Goal: Information Seeking & Learning: Learn about a topic

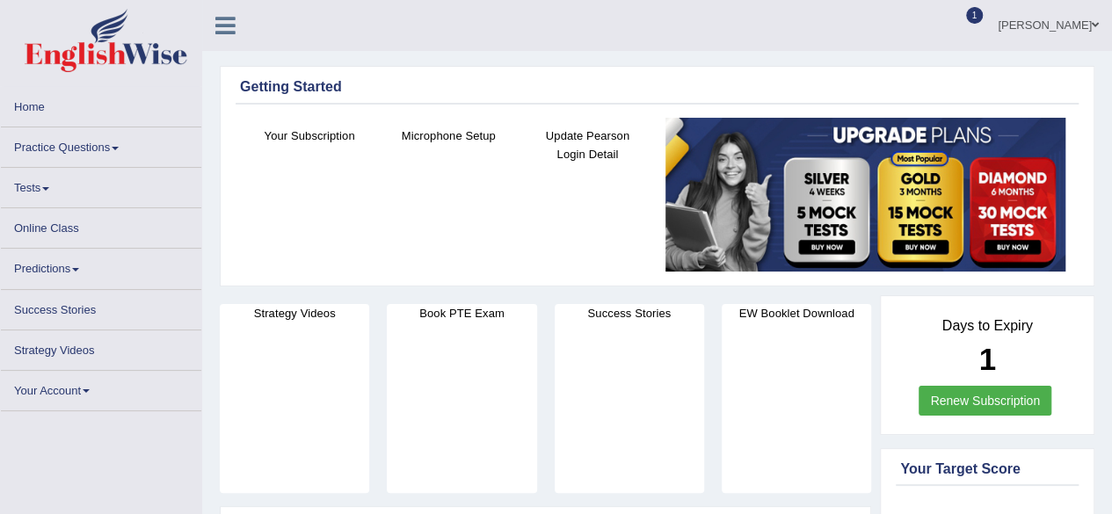
drag, startPoint x: 0, startPoint y: 0, endPoint x: 1074, endPoint y: 24, distance: 1074.6
click at [1074, 24] on link "[PERSON_NAME]" at bounding box center [1048, 23] width 127 height 46
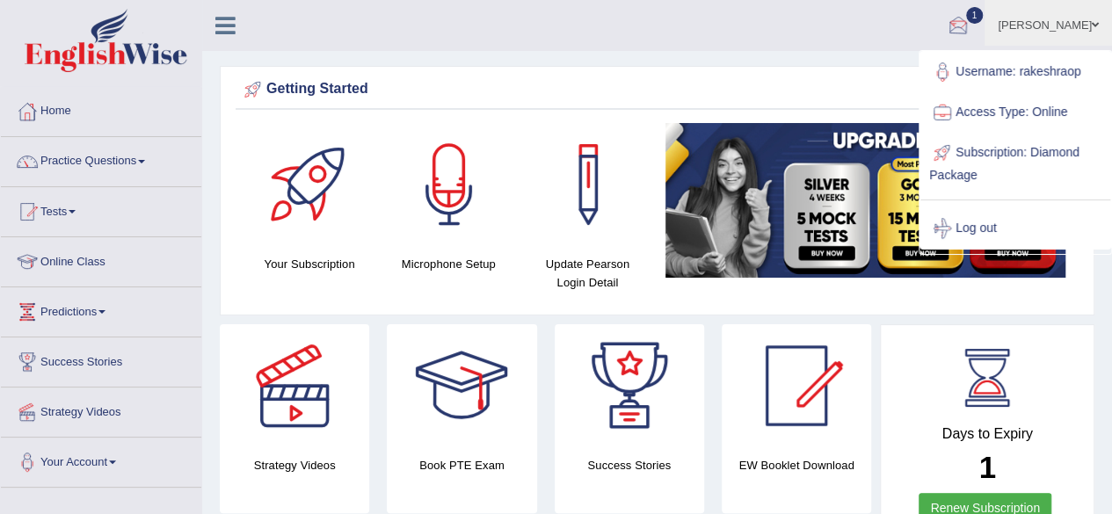
click at [972, 24] on div at bounding box center [958, 26] width 26 height 26
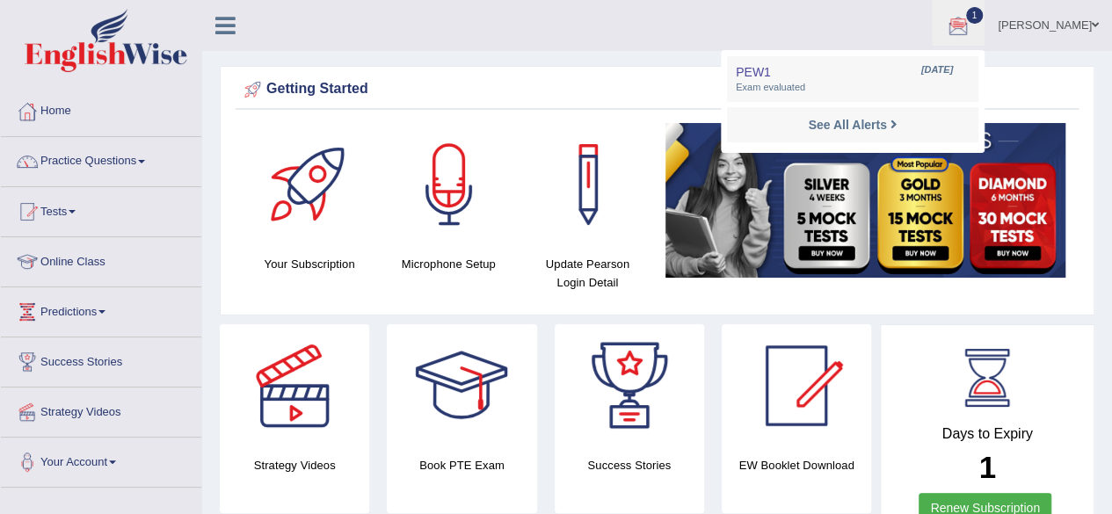
click at [1067, 22] on link "[PERSON_NAME]" at bounding box center [1048, 23] width 127 height 46
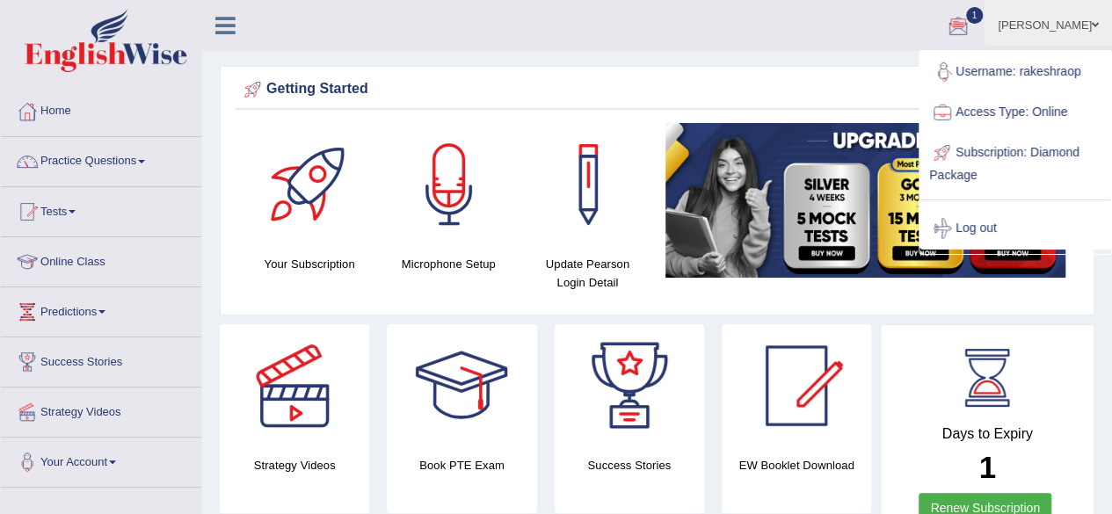
click at [874, 16] on ul "Rakesh Rao Toggle navigation Username: rakeshraop Access Type: Online Subscript…" at bounding box center [794, 25] width 637 height 50
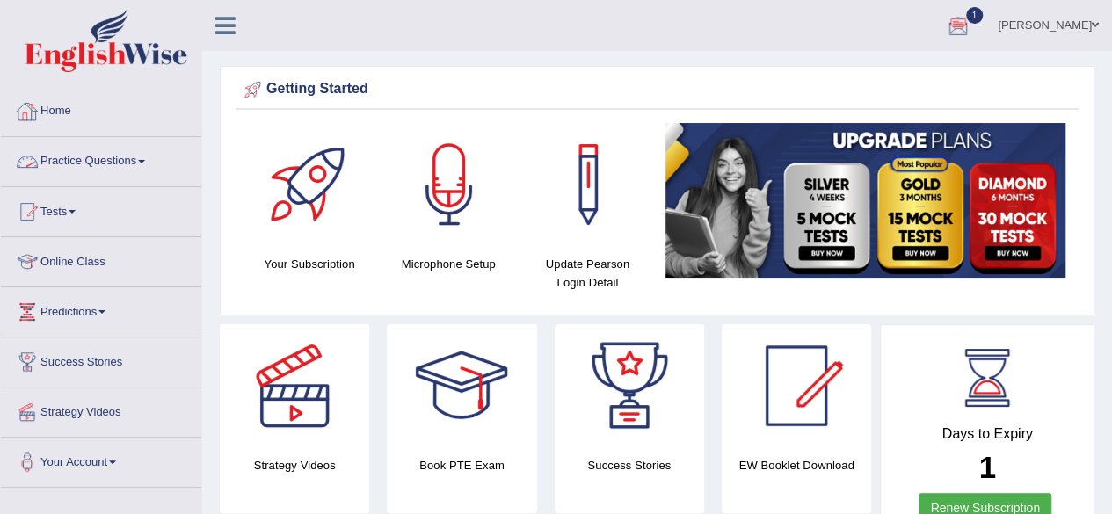
click at [95, 152] on link "Practice Questions" at bounding box center [101, 159] width 200 height 44
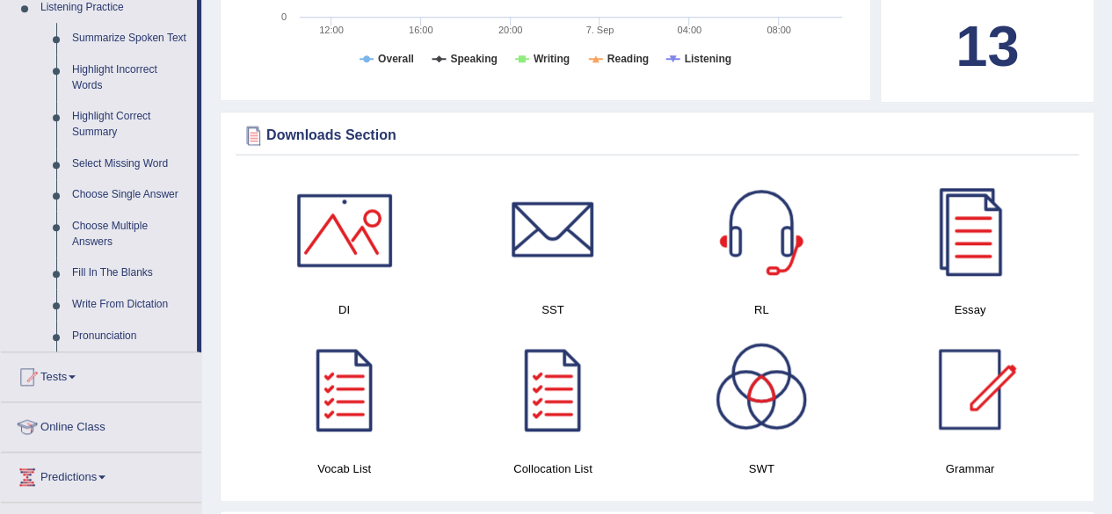
scroll to position [822, 0]
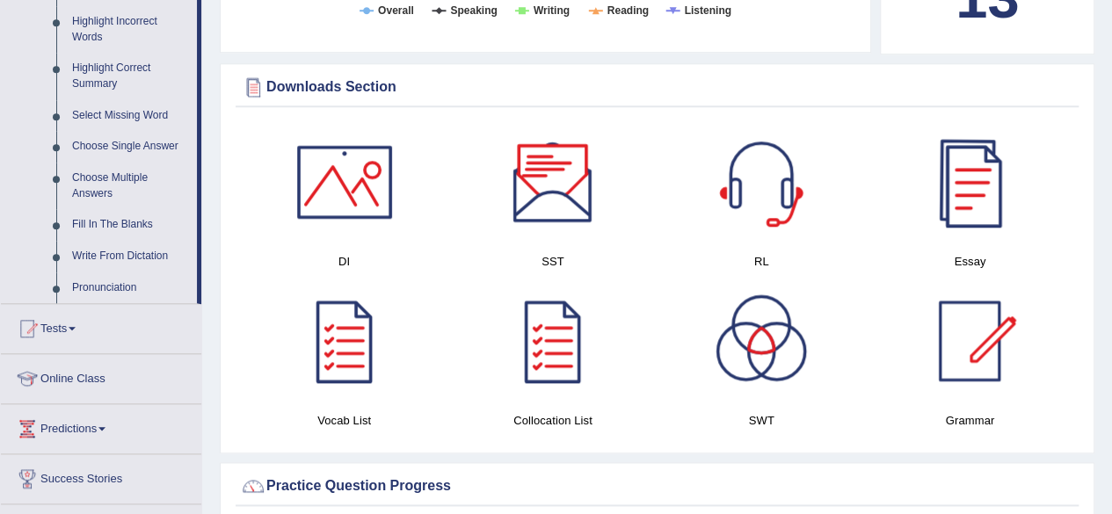
click at [577, 198] on div at bounding box center [552, 181] width 123 height 123
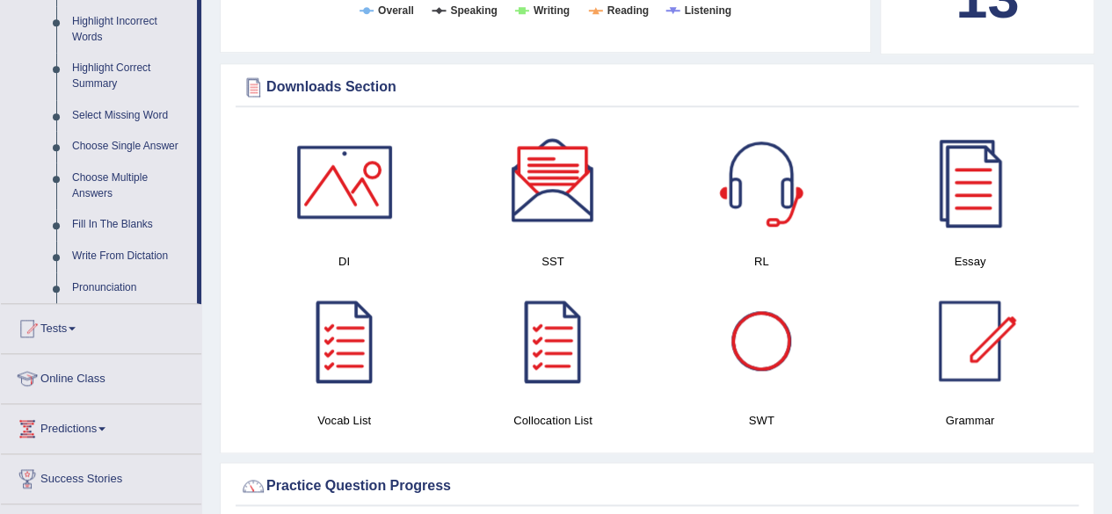
click at [746, 323] on div at bounding box center [761, 341] width 123 height 123
click at [974, 346] on div at bounding box center [969, 341] width 123 height 123
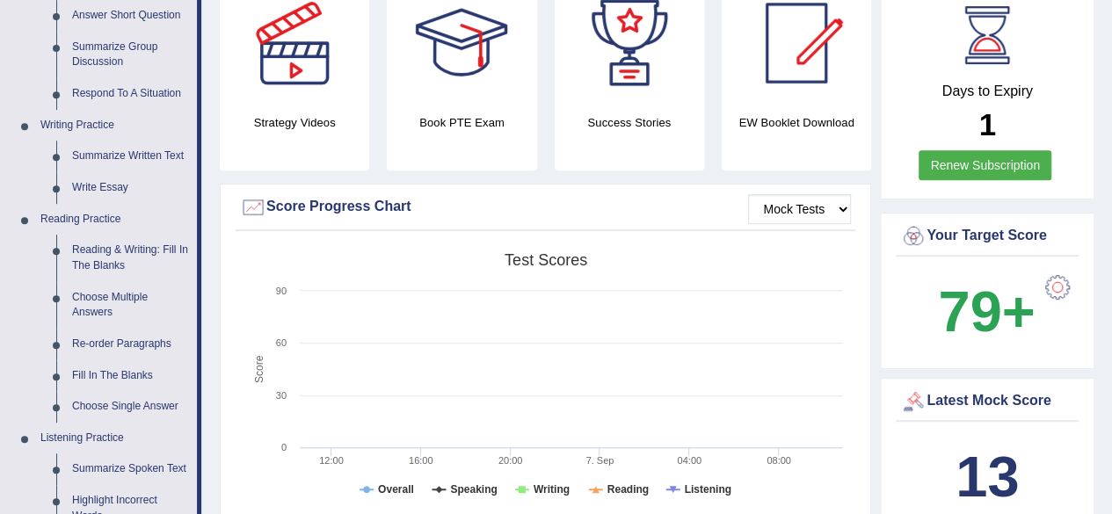
scroll to position [346, 0]
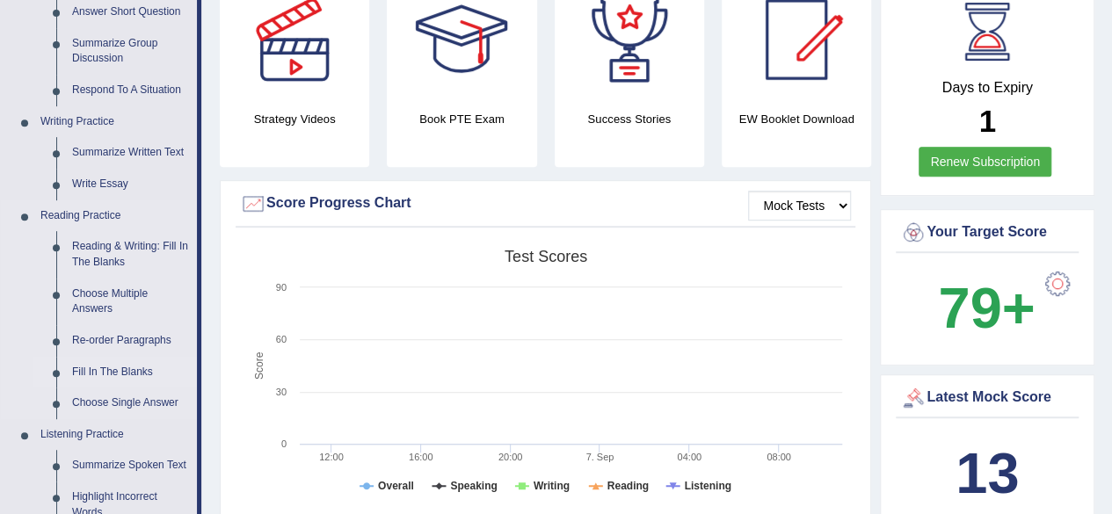
click at [102, 365] on link "Fill In The Blanks" at bounding box center [130, 373] width 133 height 32
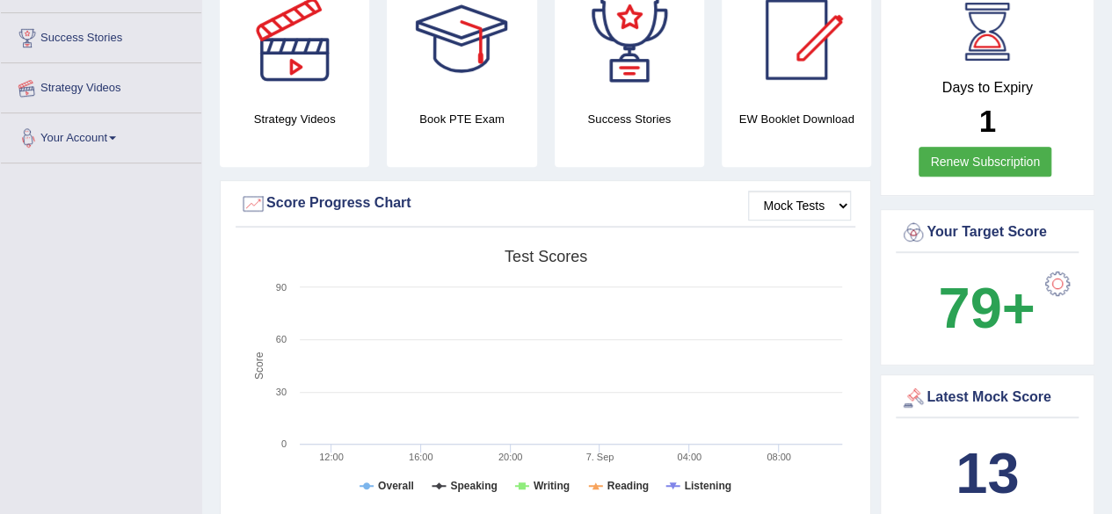
scroll to position [411, 0]
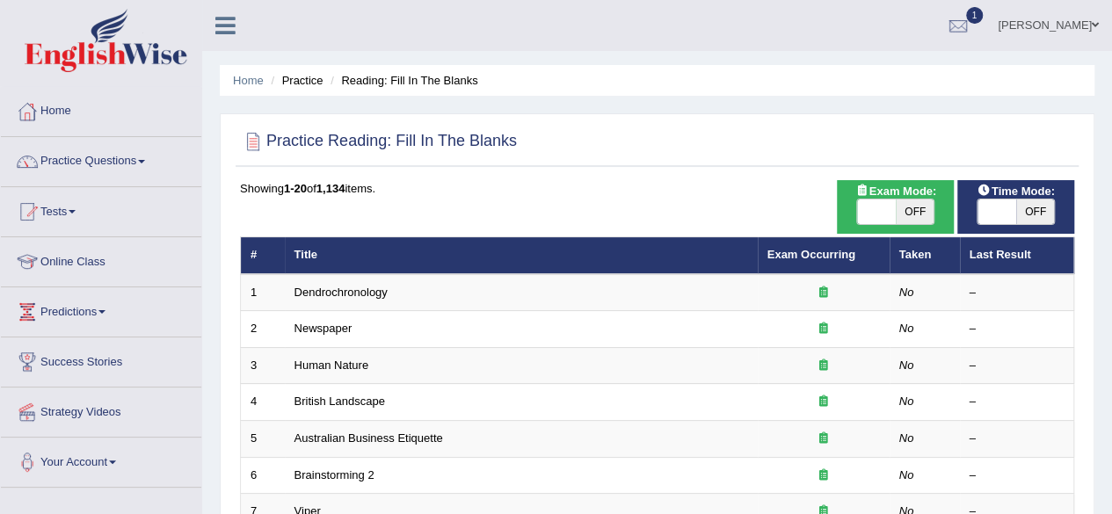
click at [911, 210] on span "OFF" at bounding box center [915, 212] width 39 height 25
checkbox input "true"
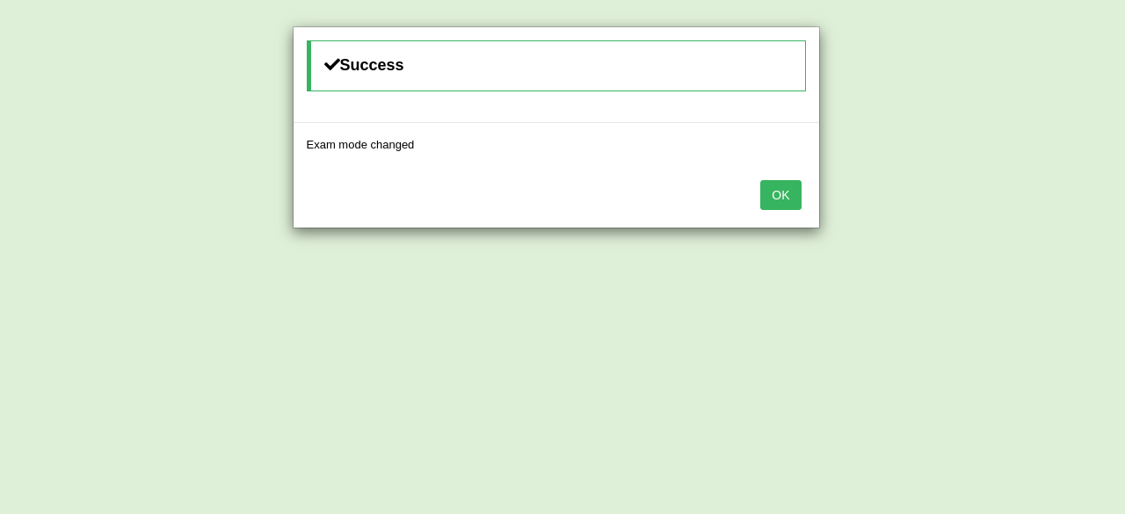
click at [797, 198] on button "OK" at bounding box center [781, 195] width 40 height 30
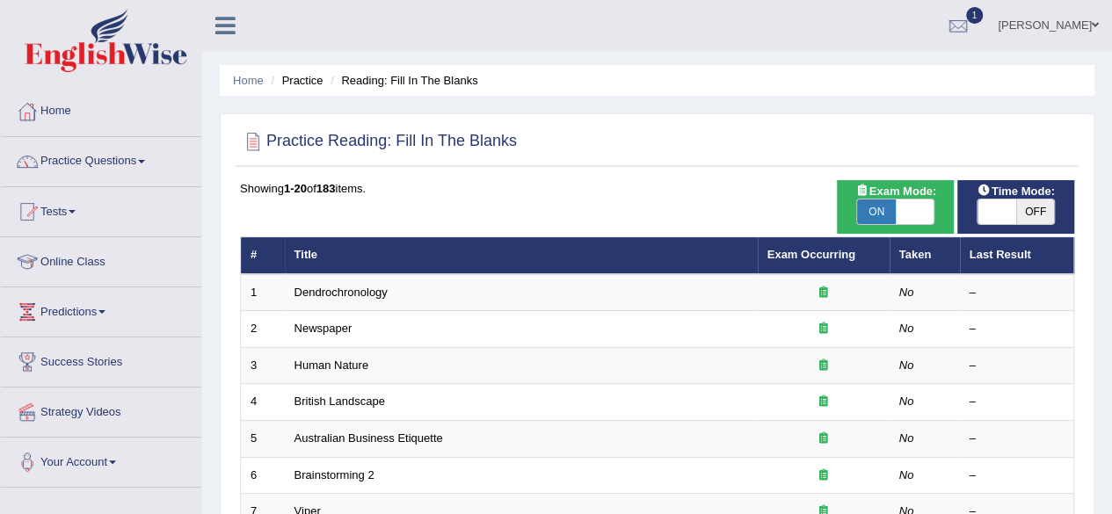
click at [1041, 207] on span "OFF" at bounding box center [1035, 212] width 39 height 25
checkbox input "true"
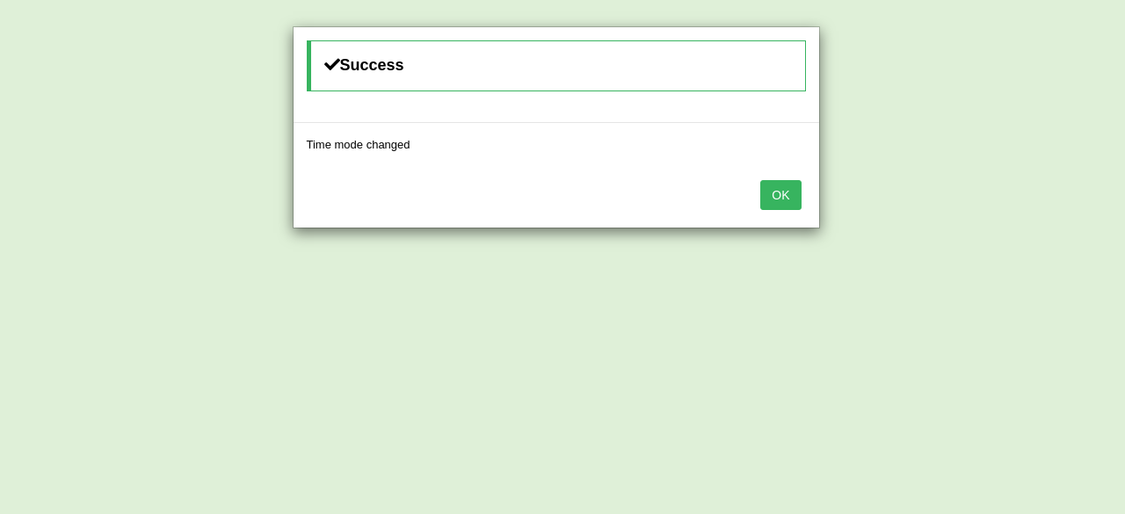
click at [772, 190] on button "OK" at bounding box center [781, 195] width 40 height 30
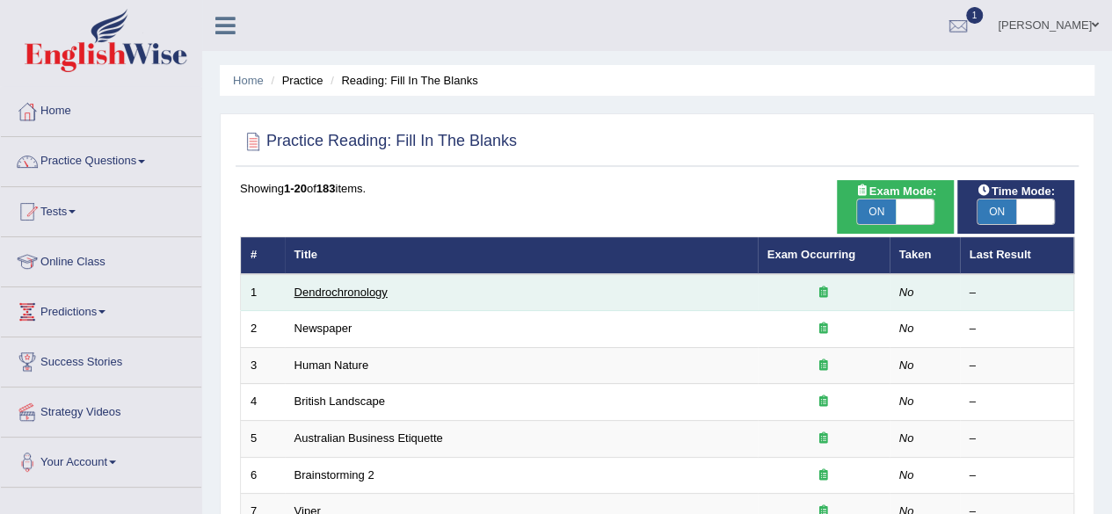
click at [354, 286] on link "Dendrochronology" at bounding box center [341, 292] width 93 height 13
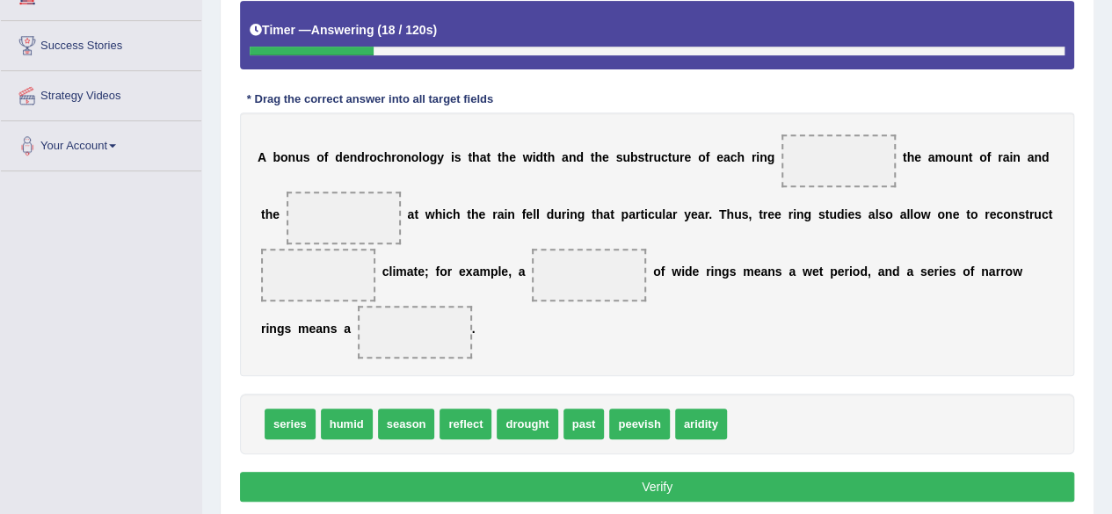
scroll to position [320, 0]
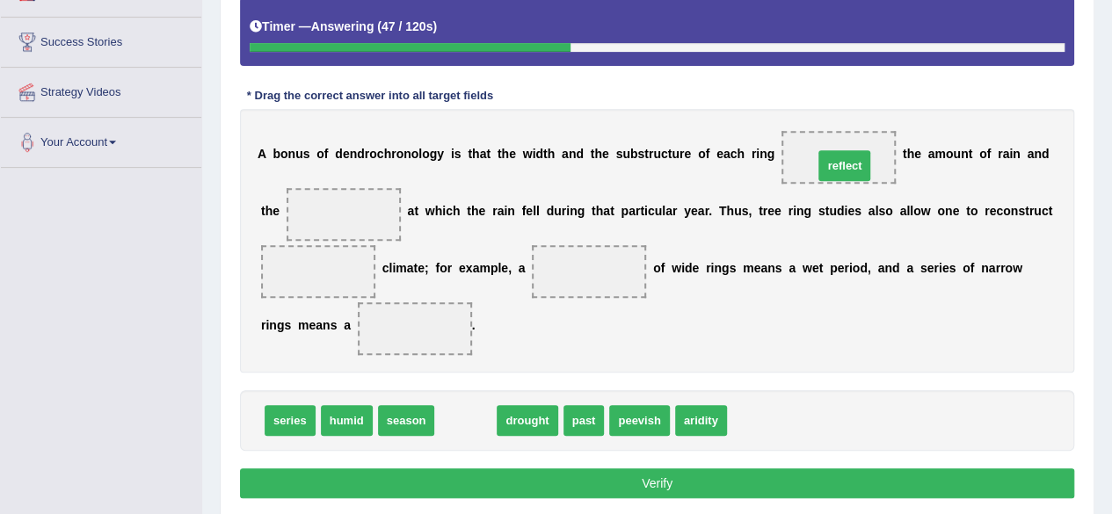
drag, startPoint x: 461, startPoint y: 416, endPoint x: 840, endPoint y: 160, distance: 457.2
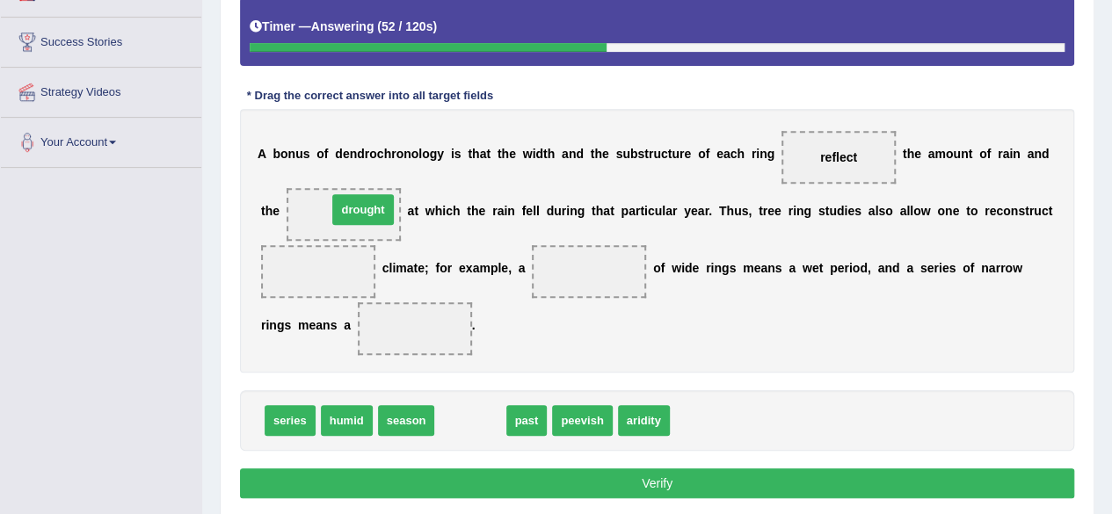
drag, startPoint x: 478, startPoint y: 414, endPoint x: 371, endPoint y: 202, distance: 237.5
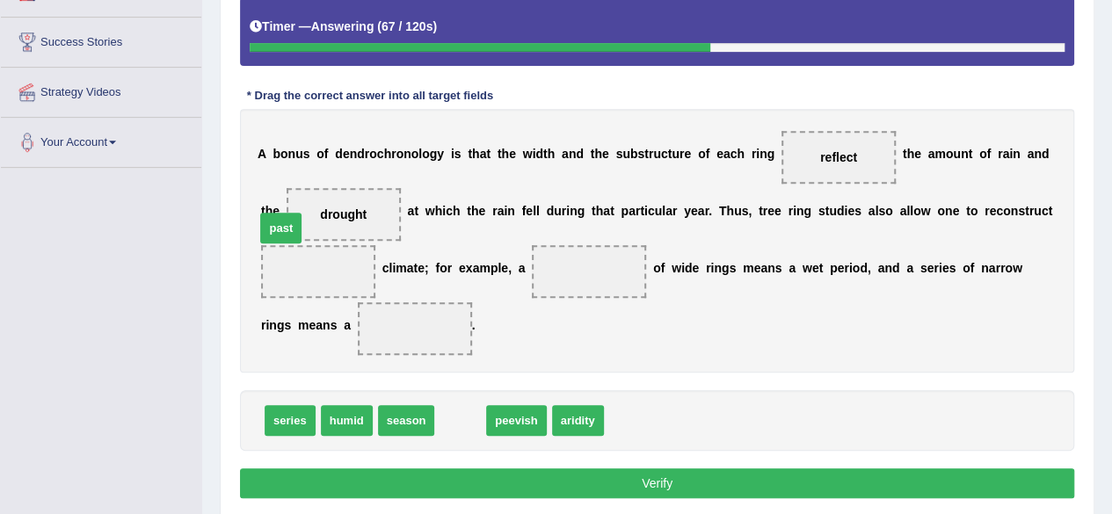
drag, startPoint x: 452, startPoint y: 421, endPoint x: 273, endPoint y: 229, distance: 261.9
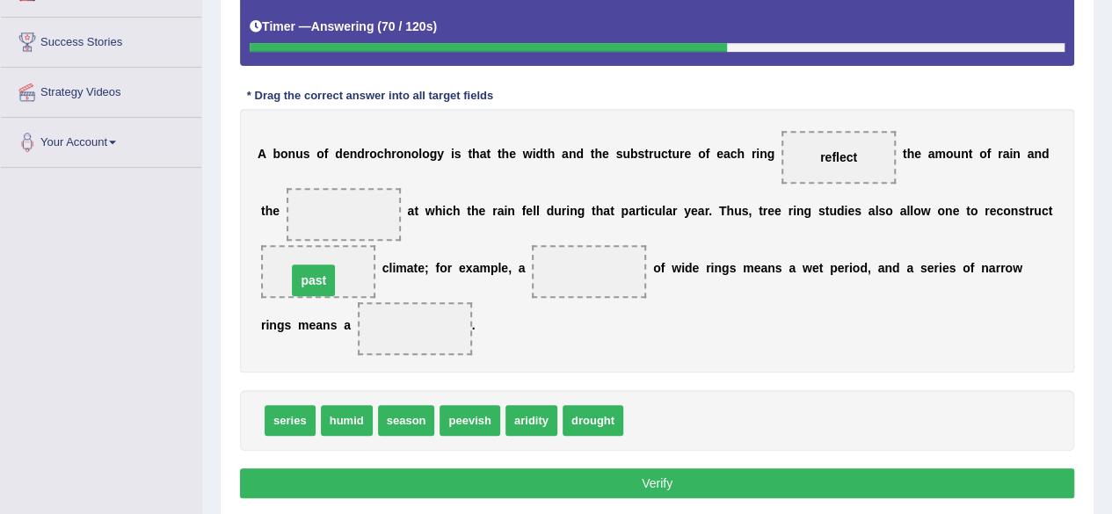
drag, startPoint x: 348, startPoint y: 207, endPoint x: 314, endPoint y: 281, distance: 81.4
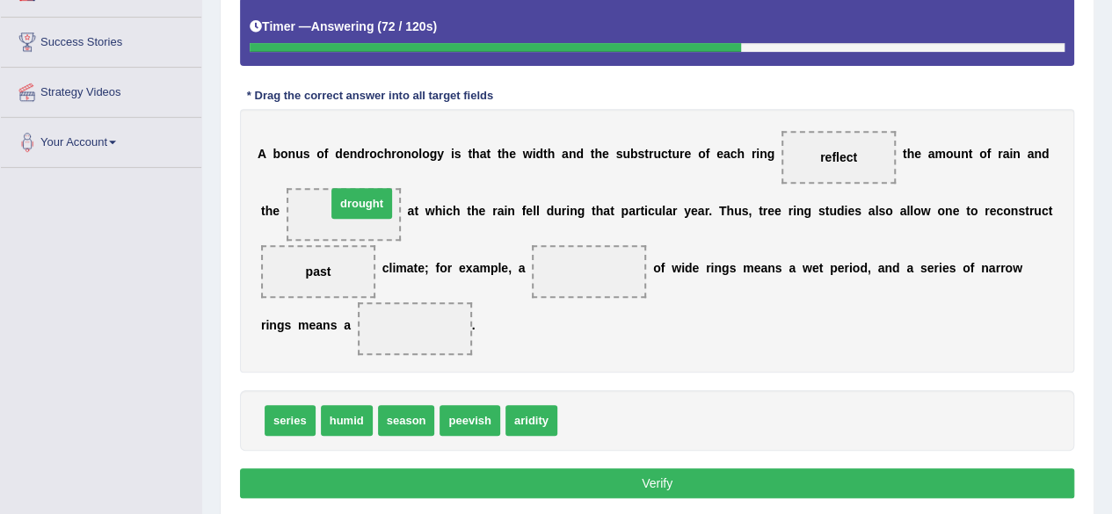
drag, startPoint x: 589, startPoint y: 419, endPoint x: 330, endPoint y: 193, distance: 343.4
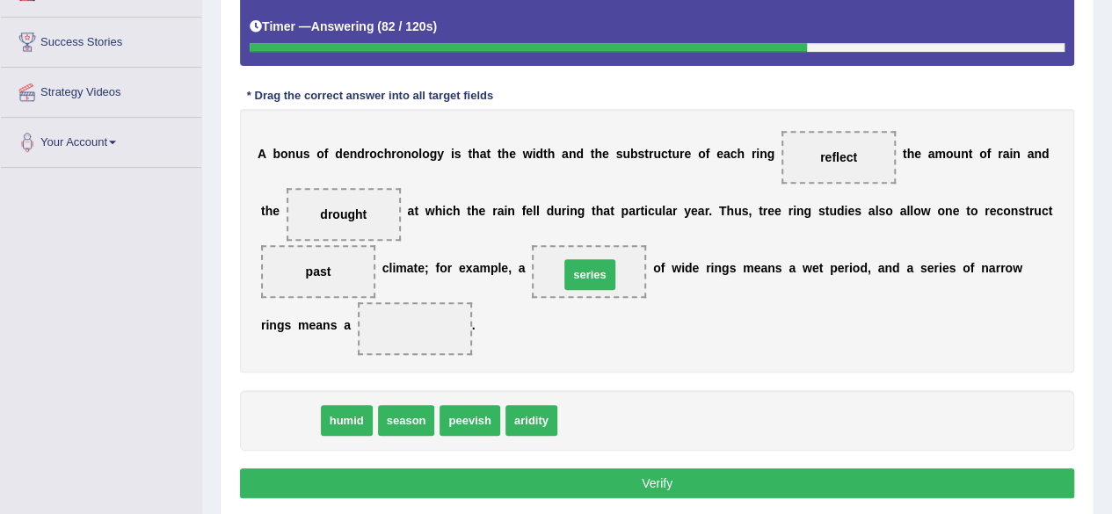
drag, startPoint x: 297, startPoint y: 417, endPoint x: 597, endPoint y: 272, distance: 333.1
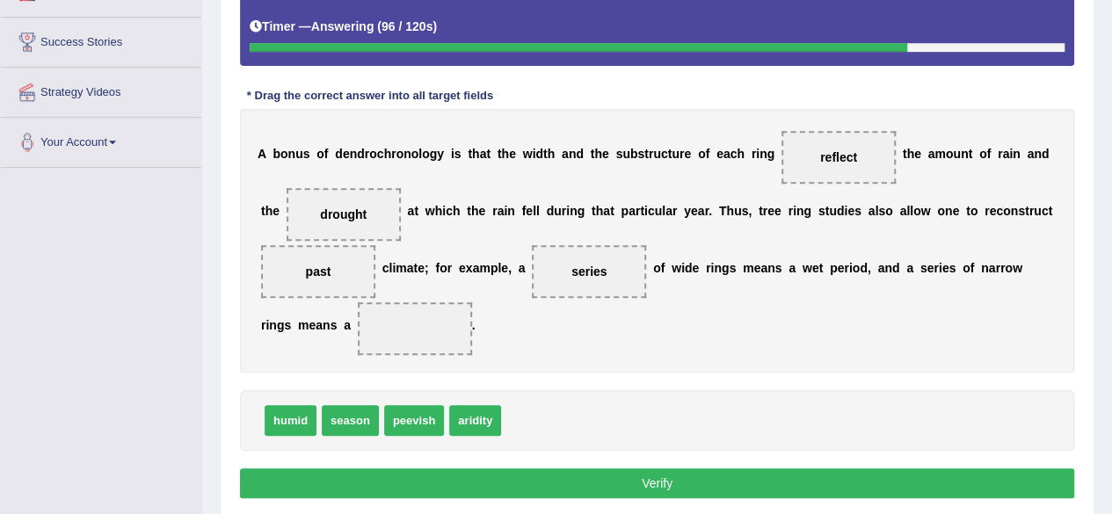
click at [357, 206] on span "drought" at bounding box center [344, 214] width 114 height 53
drag, startPoint x: 357, startPoint y: 206, endPoint x: 448, endPoint y: 361, distance: 180.1
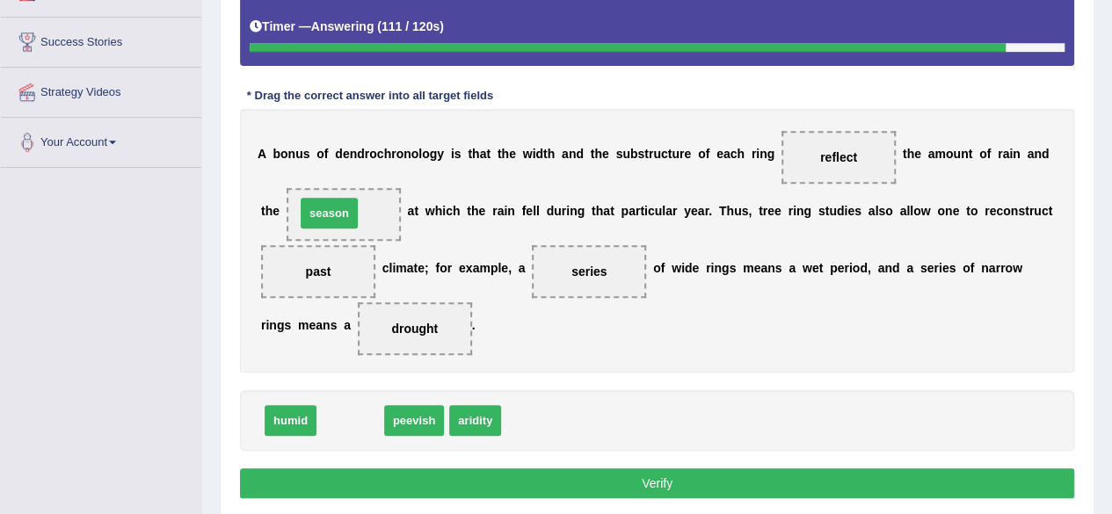
drag, startPoint x: 343, startPoint y: 420, endPoint x: 322, endPoint y: 213, distance: 208.6
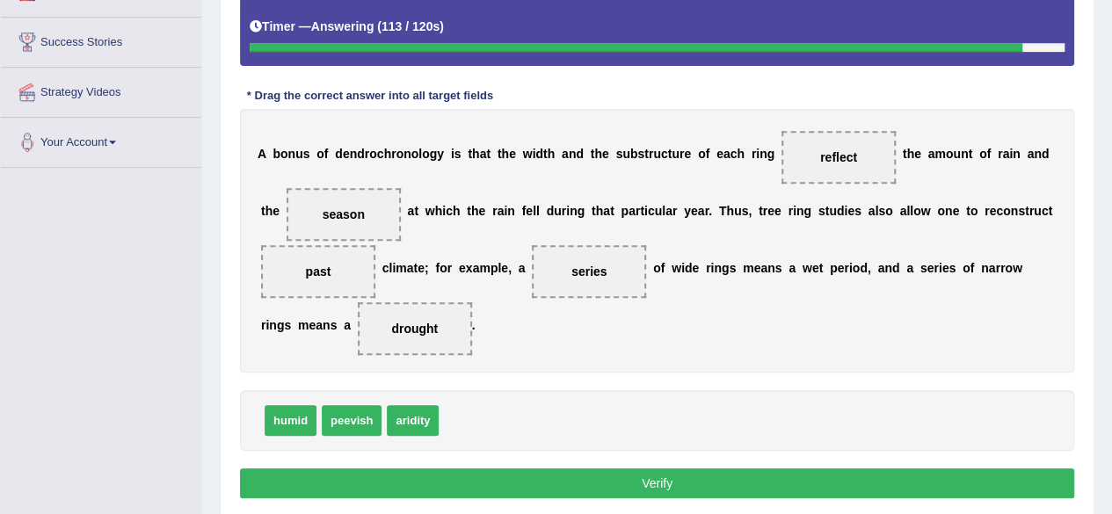
click at [634, 477] on button "Verify" at bounding box center [657, 484] width 834 height 30
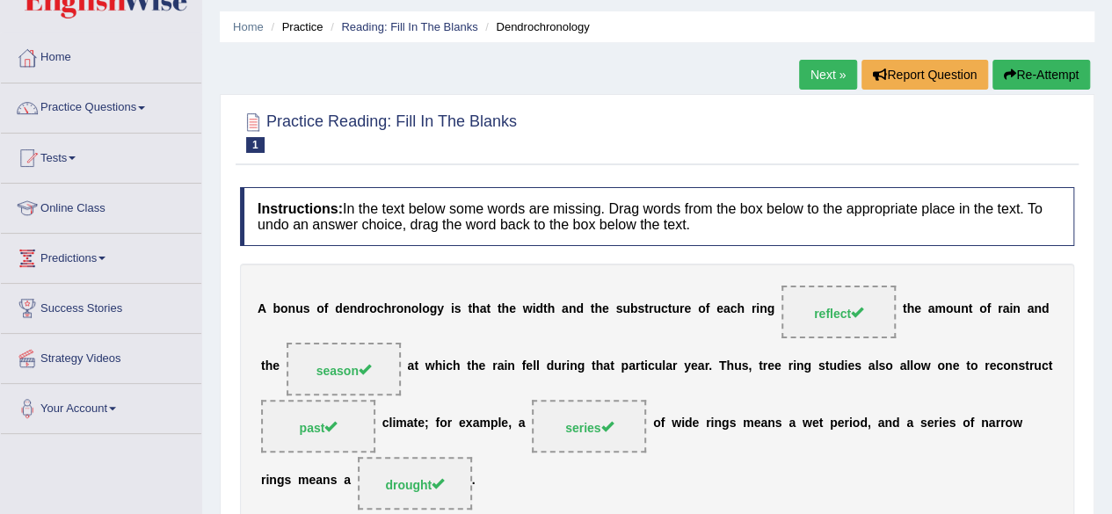
scroll to position [55, 0]
click at [840, 77] on link "Next »" at bounding box center [828, 74] width 58 height 30
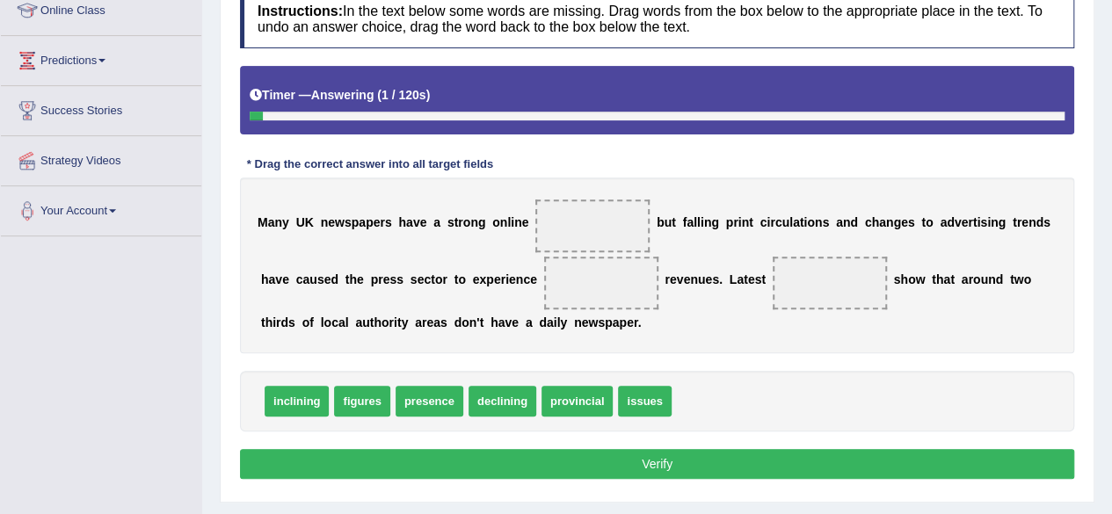
scroll to position [246, 0]
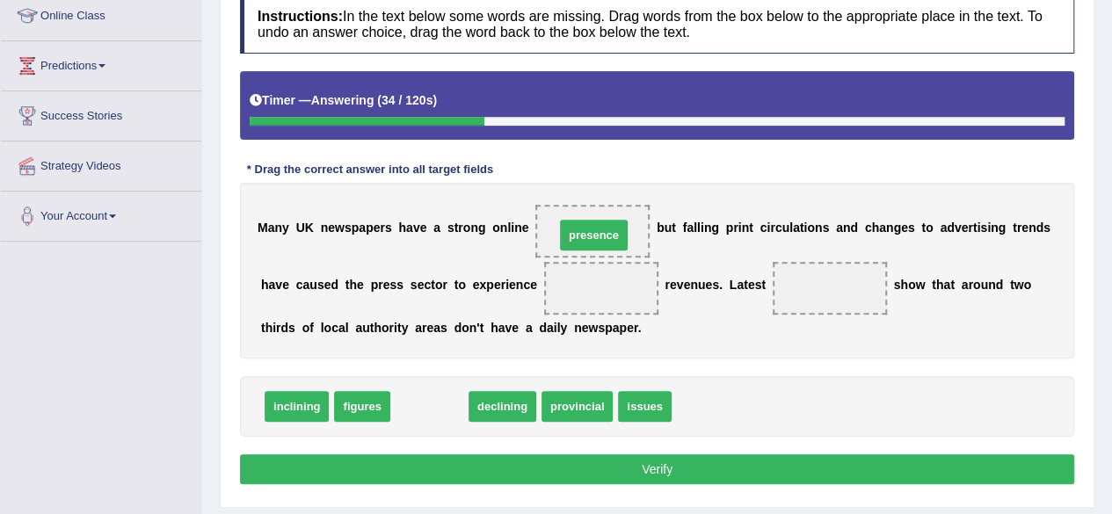
drag, startPoint x: 431, startPoint y: 403, endPoint x: 595, endPoint y: 231, distance: 237.5
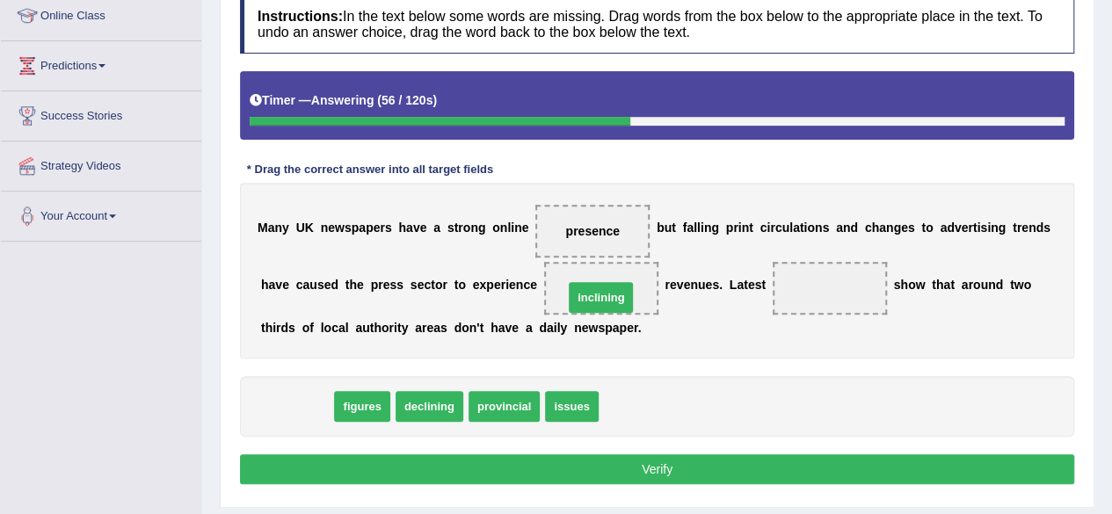
drag, startPoint x: 302, startPoint y: 407, endPoint x: 605, endPoint y: 298, distance: 322.3
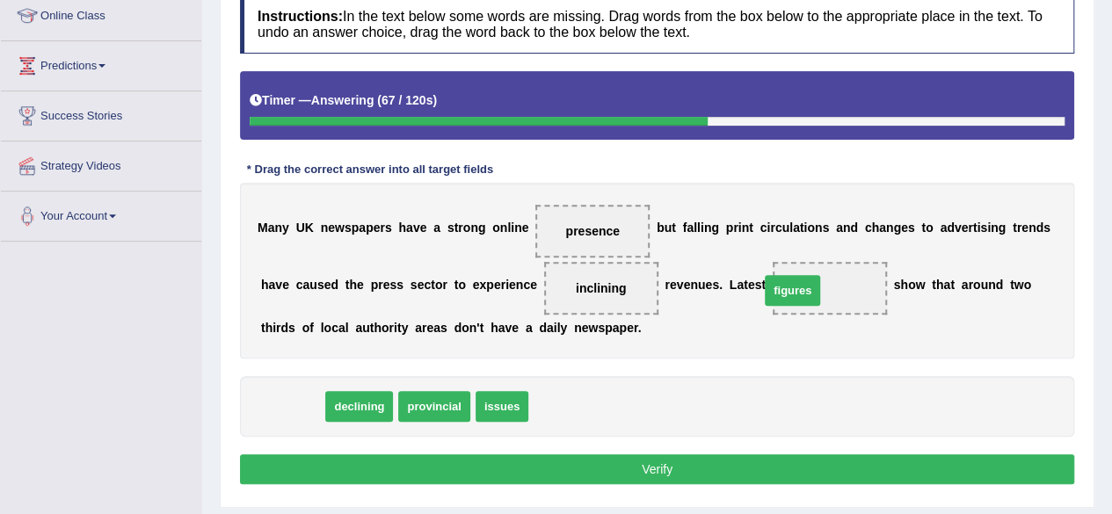
drag, startPoint x: 295, startPoint y: 401, endPoint x: 795, endPoint y: 280, distance: 513.7
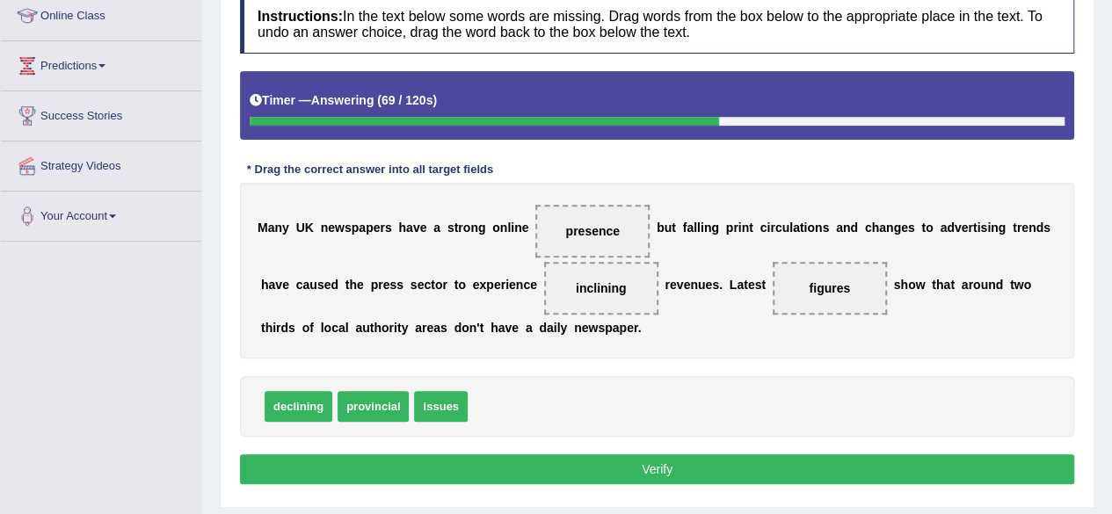
click at [589, 468] on button "Verify" at bounding box center [657, 470] width 834 height 30
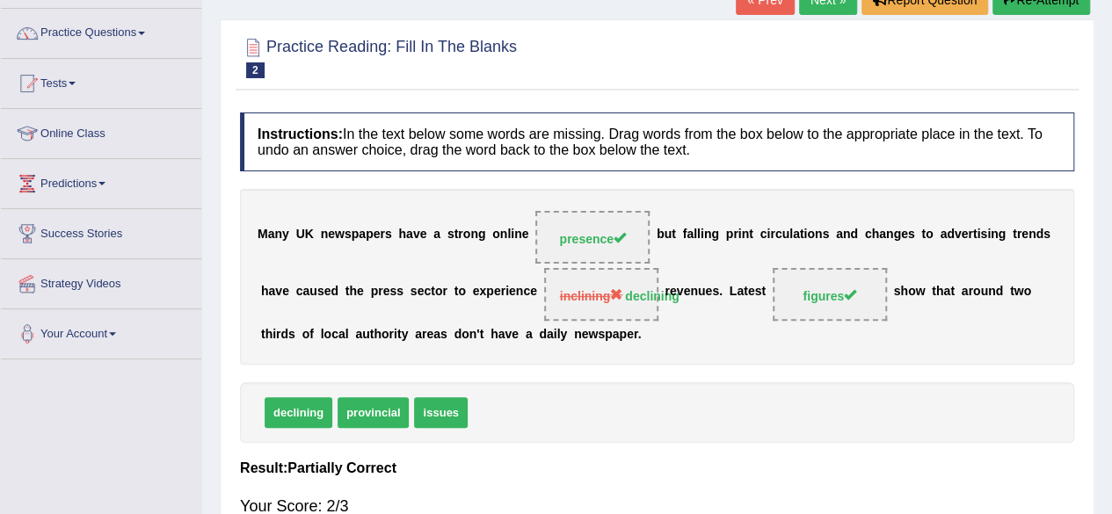
scroll to position [124, 0]
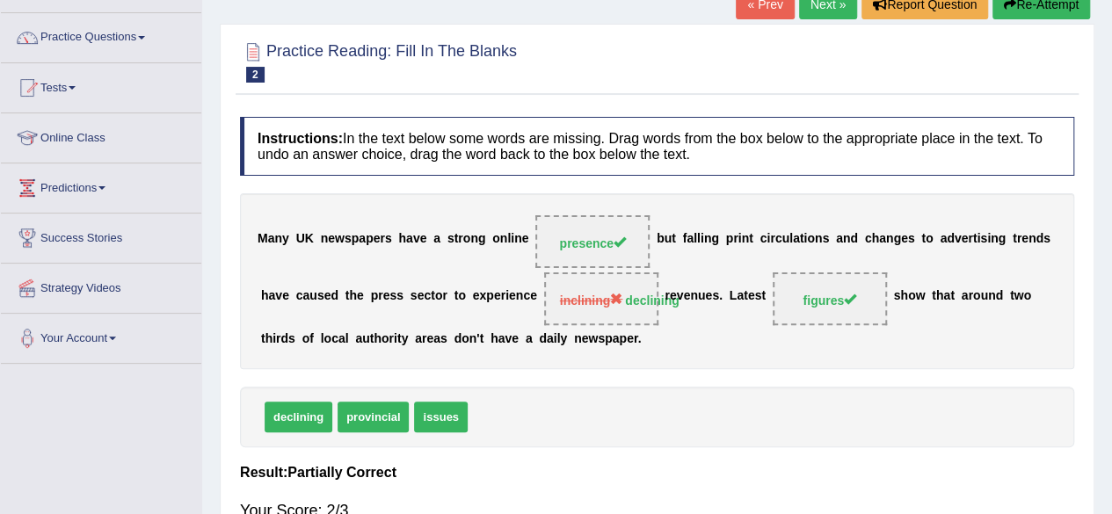
click at [825, 4] on link "Next »" at bounding box center [828, 4] width 58 height 30
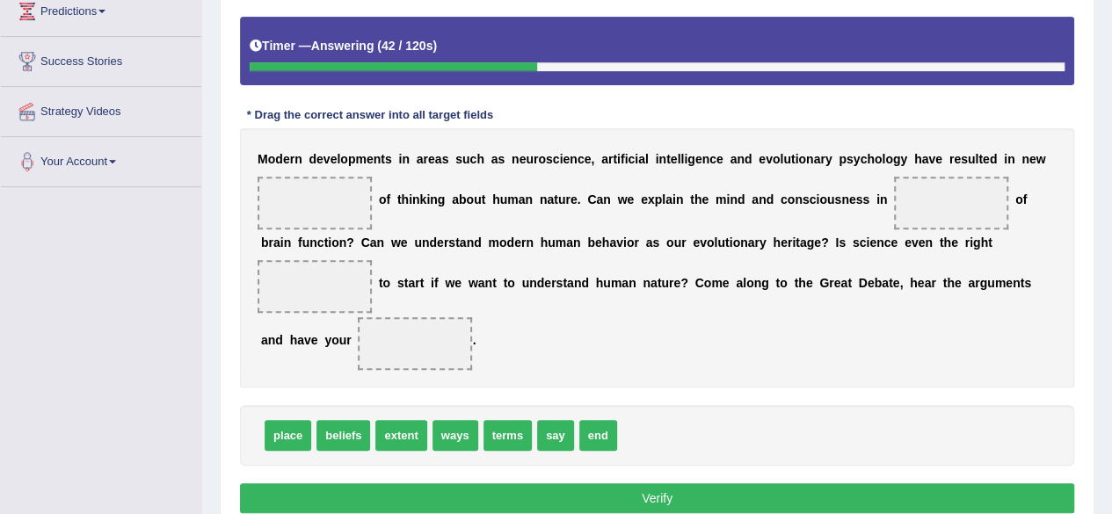
scroll to position [302, 0]
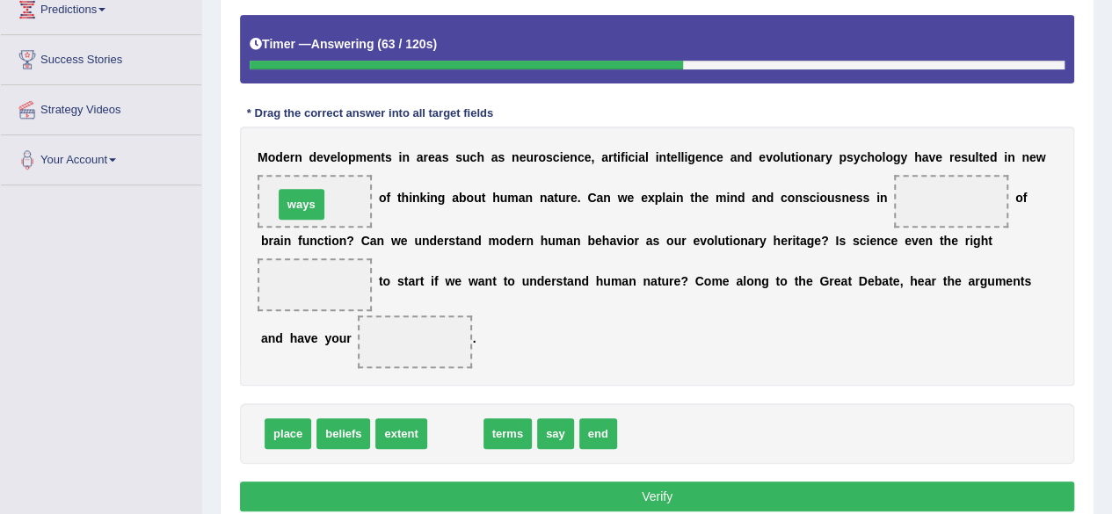
drag, startPoint x: 463, startPoint y: 433, endPoint x: 309, endPoint y: 205, distance: 275.5
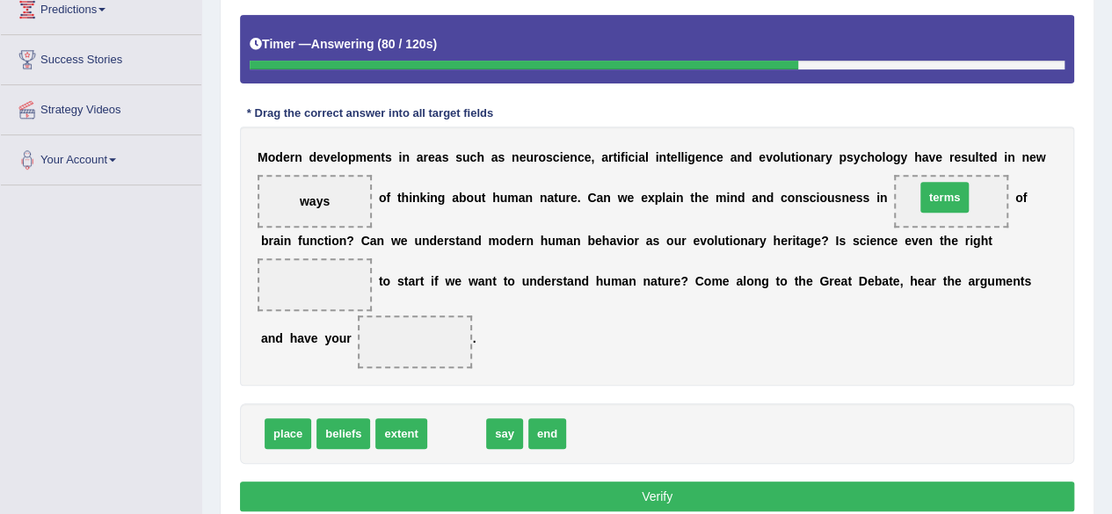
drag, startPoint x: 459, startPoint y: 433, endPoint x: 950, endPoint y: 198, distance: 543.9
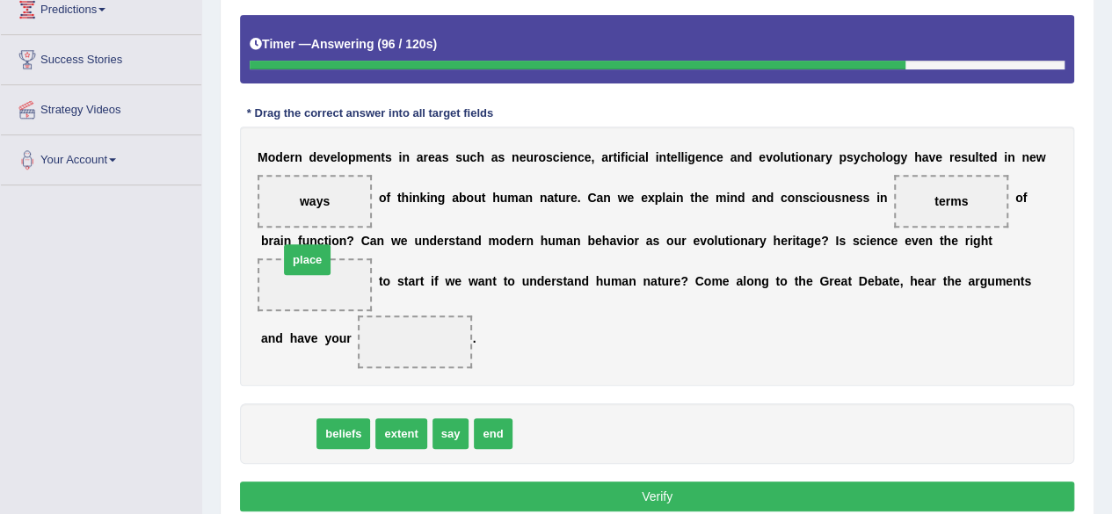
drag, startPoint x: 280, startPoint y: 427, endPoint x: 299, endPoint y: 253, distance: 175.2
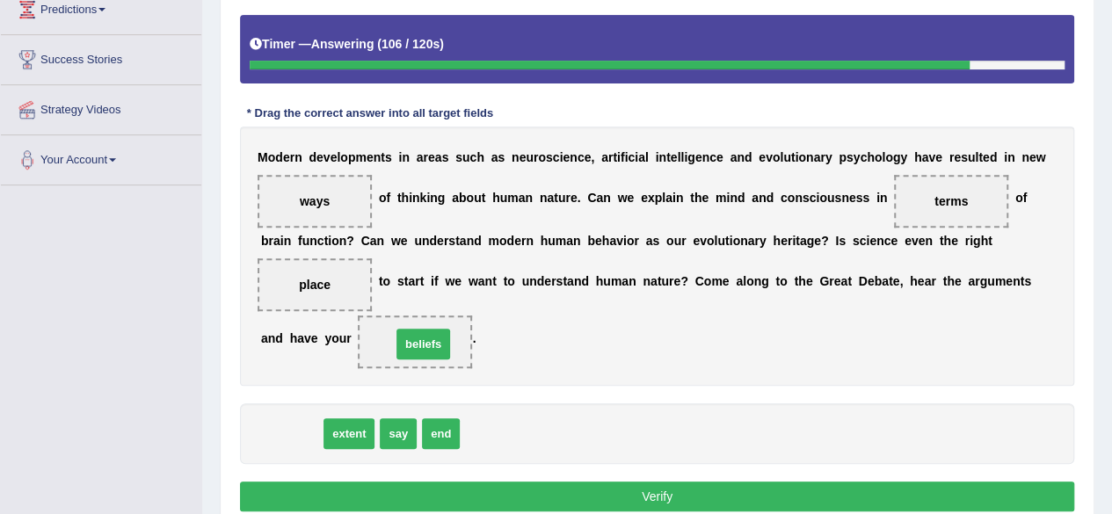
drag, startPoint x: 285, startPoint y: 431, endPoint x: 416, endPoint y: 342, distance: 158.3
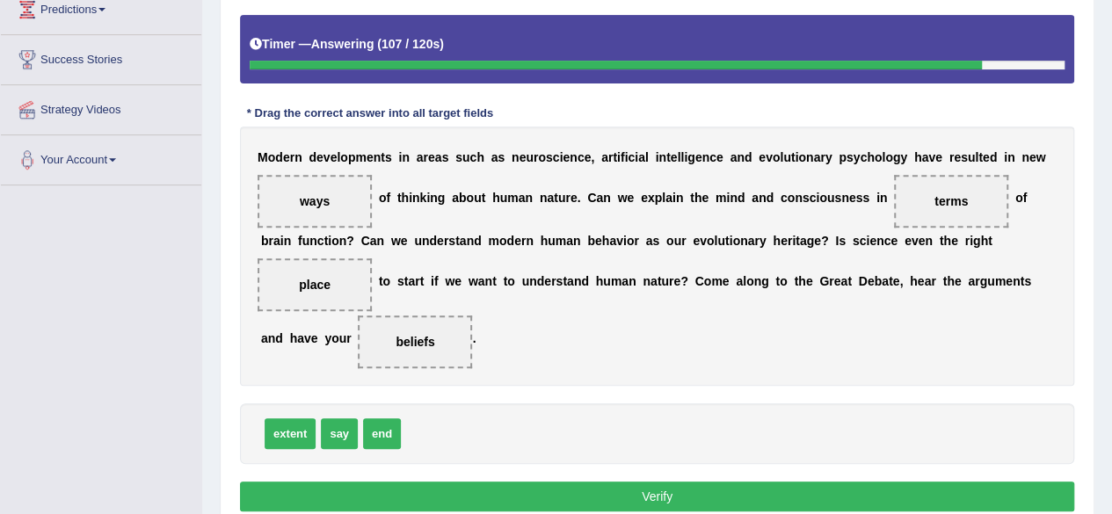
click at [564, 501] on button "Verify" at bounding box center [657, 497] width 834 height 30
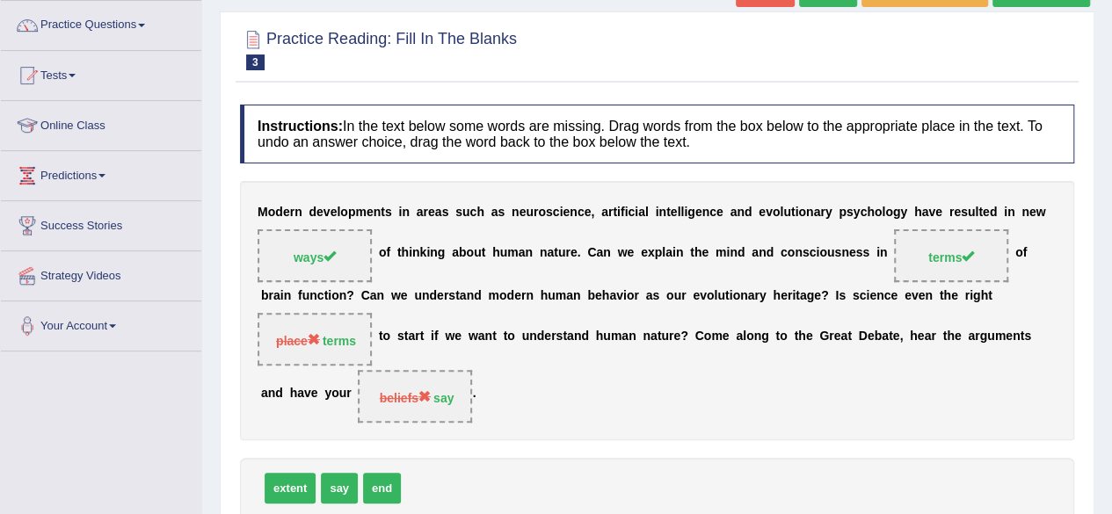
scroll to position [0, 0]
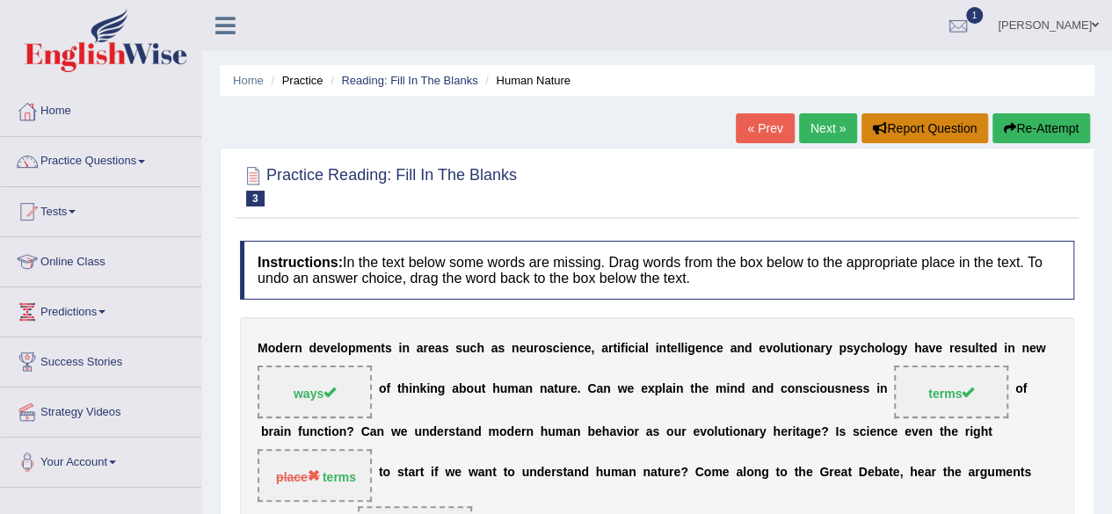
click at [865, 114] on button "Report Question" at bounding box center [925, 128] width 127 height 30
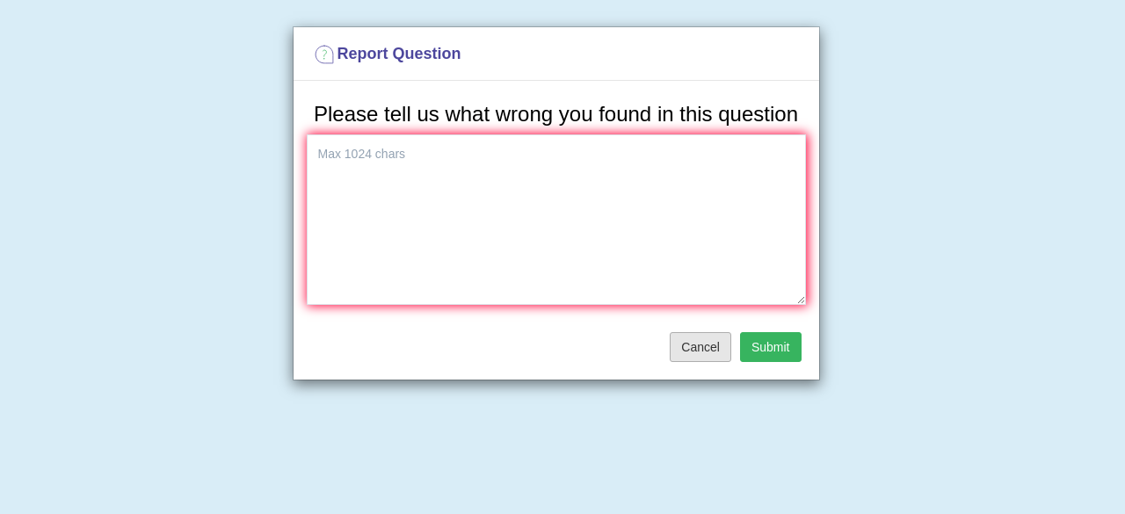
click at [705, 337] on button "Cancel" at bounding box center [701, 347] width 62 height 30
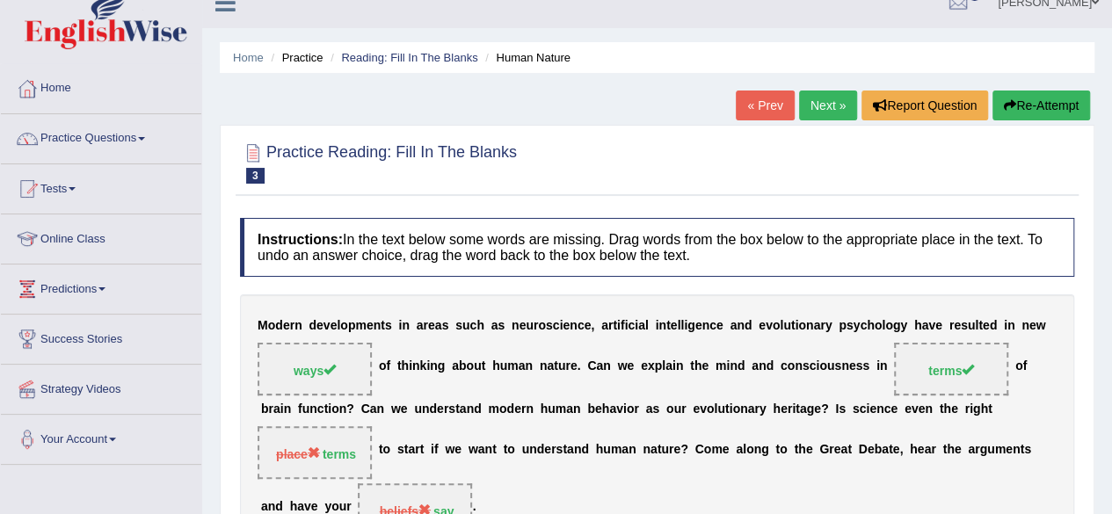
scroll to position [24, 0]
click at [812, 98] on link "Next »" at bounding box center [828, 105] width 58 height 30
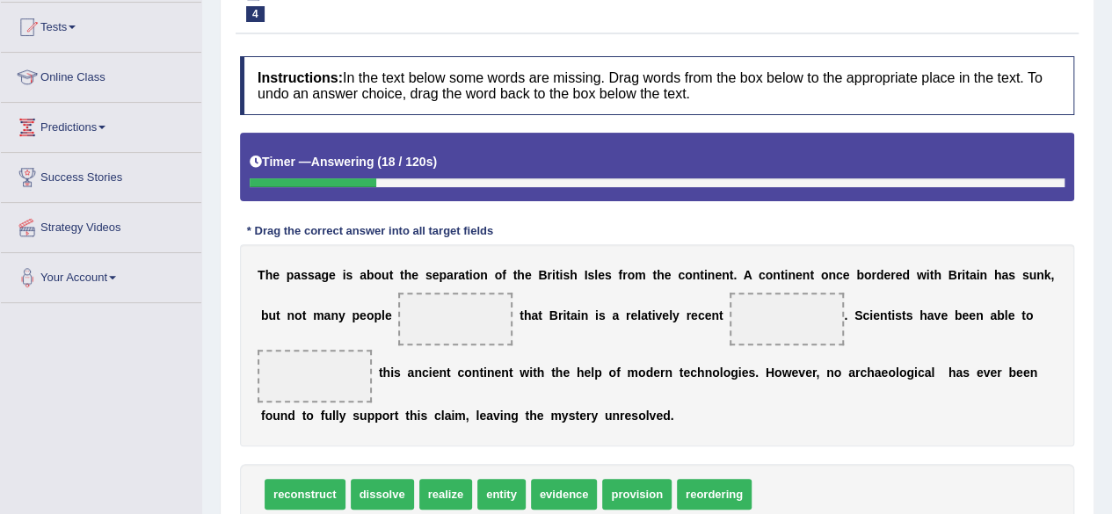
scroll to position [183, 0]
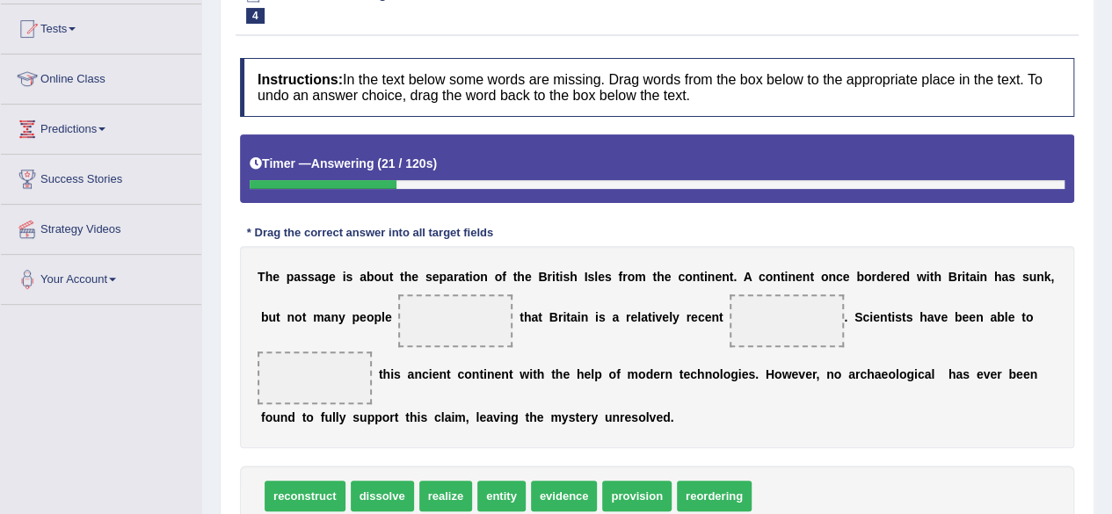
click at [1111, 205] on div "Home Practice Reading: Fill In The Blanks British Landscape « Prev Next » Repor…" at bounding box center [657, 256] width 910 height 879
drag, startPoint x: 1111, startPoint y: 205, endPoint x: 1113, endPoint y: 230, distance: 25.6
click at [1111, 230] on html "Toggle navigation Home Practice Questions Speaking Practice Read Aloud Repeat S…" at bounding box center [556, 74] width 1112 height 514
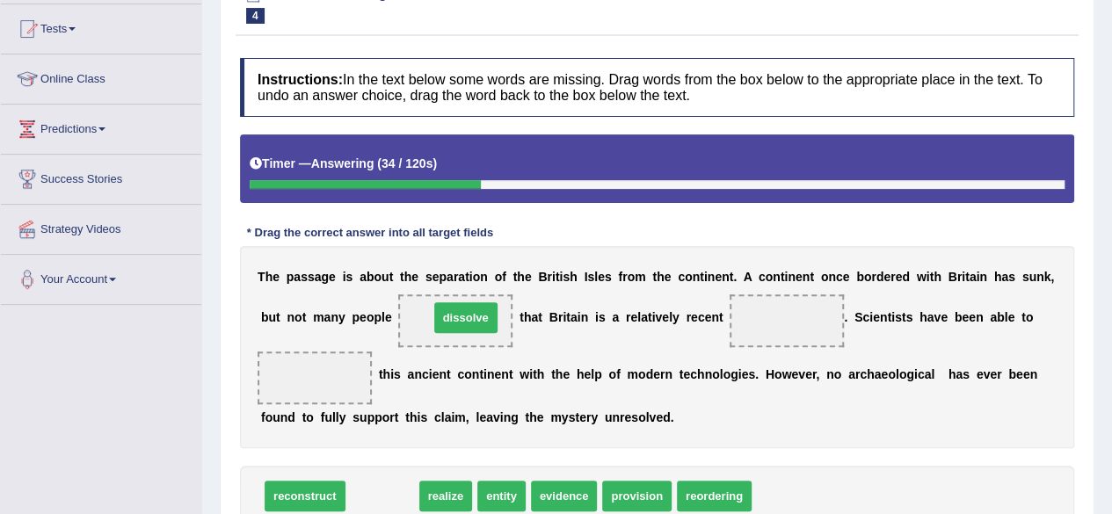
drag, startPoint x: 387, startPoint y: 494, endPoint x: 470, endPoint y: 316, distance: 197.1
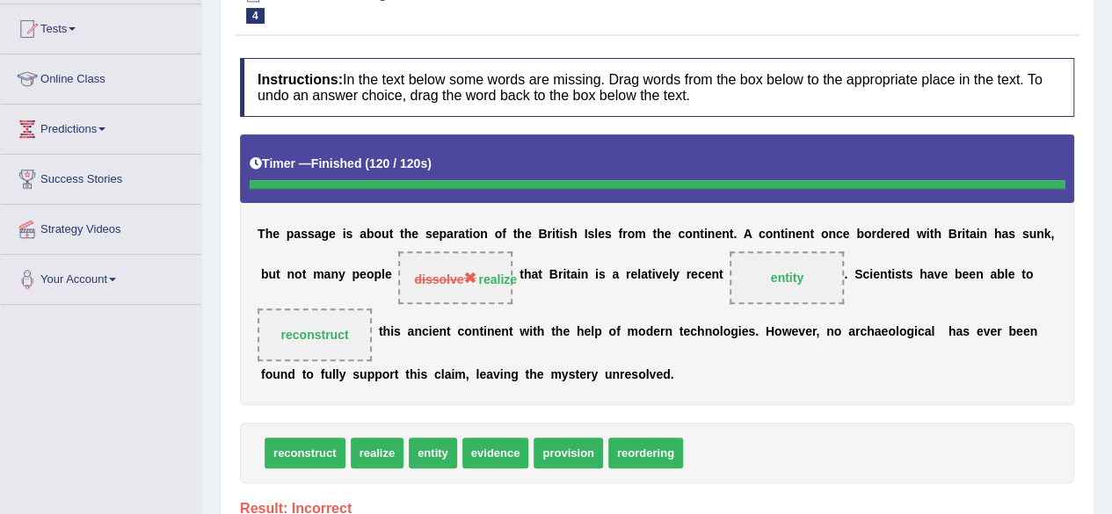
scroll to position [0, 0]
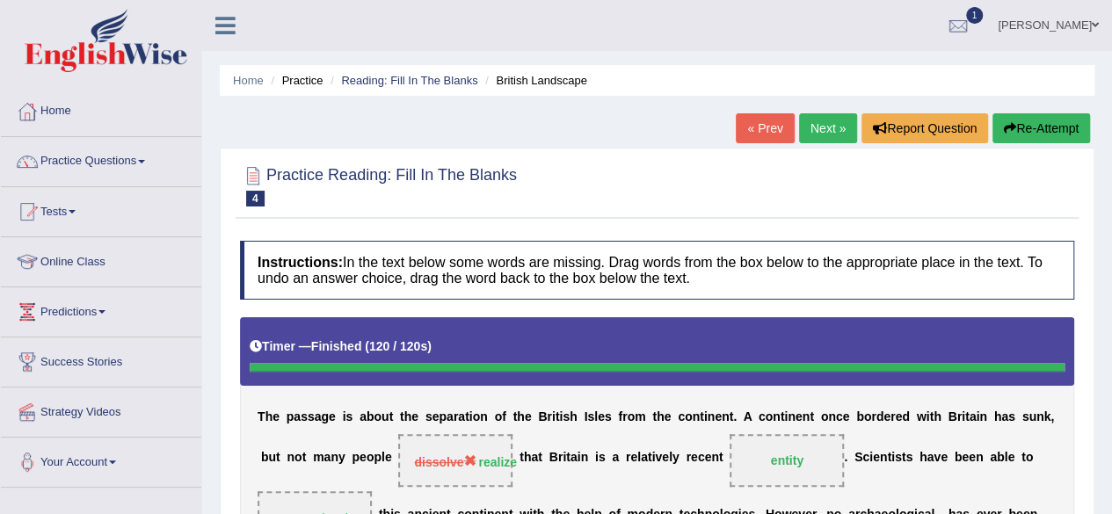
click at [829, 124] on link "Next »" at bounding box center [828, 128] width 58 height 30
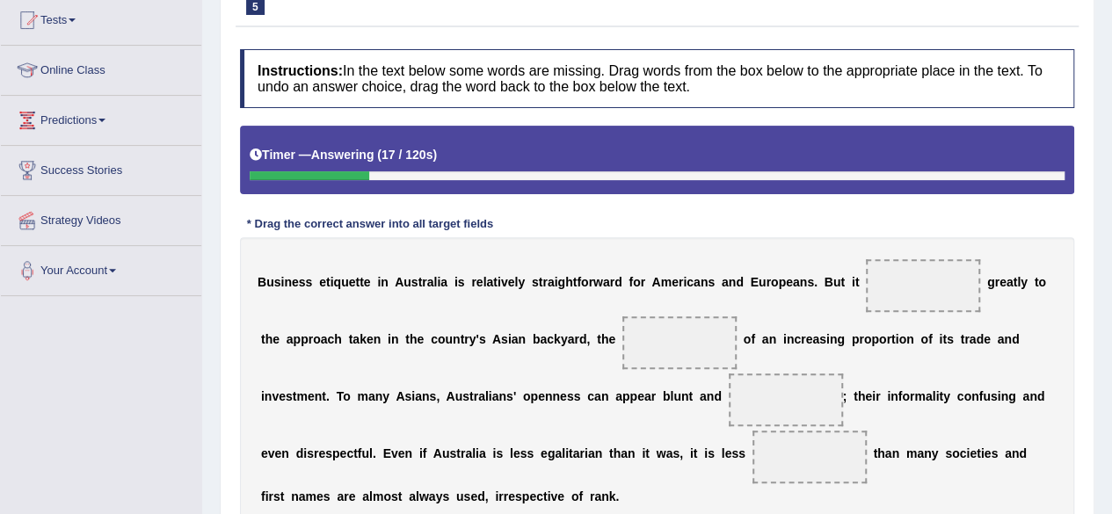
scroll to position [202, 0]
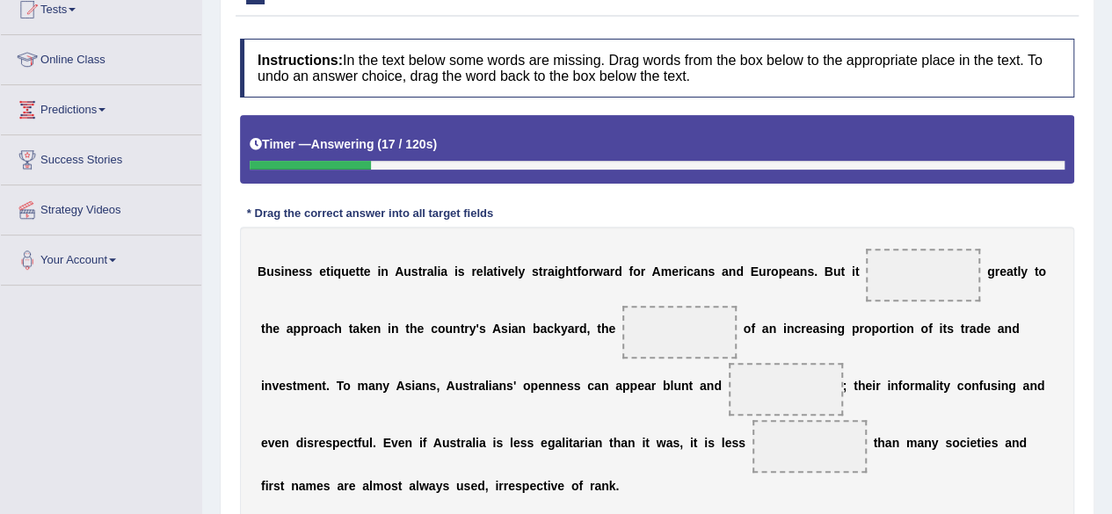
click at [1111, 222] on html "Toggle navigation Home Practice Questions Speaking Practice Read Aloud Repeat S…" at bounding box center [556, 55] width 1112 height 514
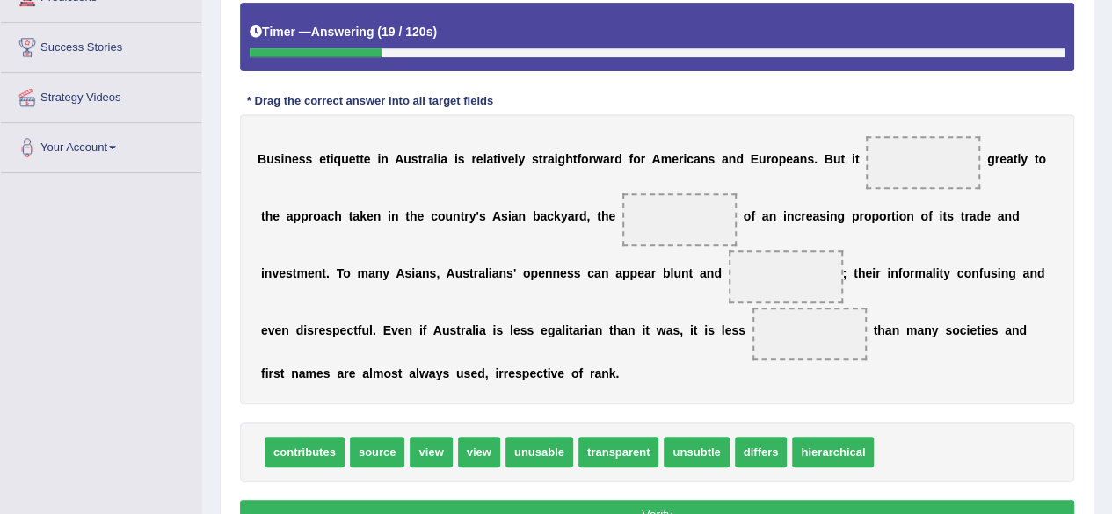
scroll to position [324, 0]
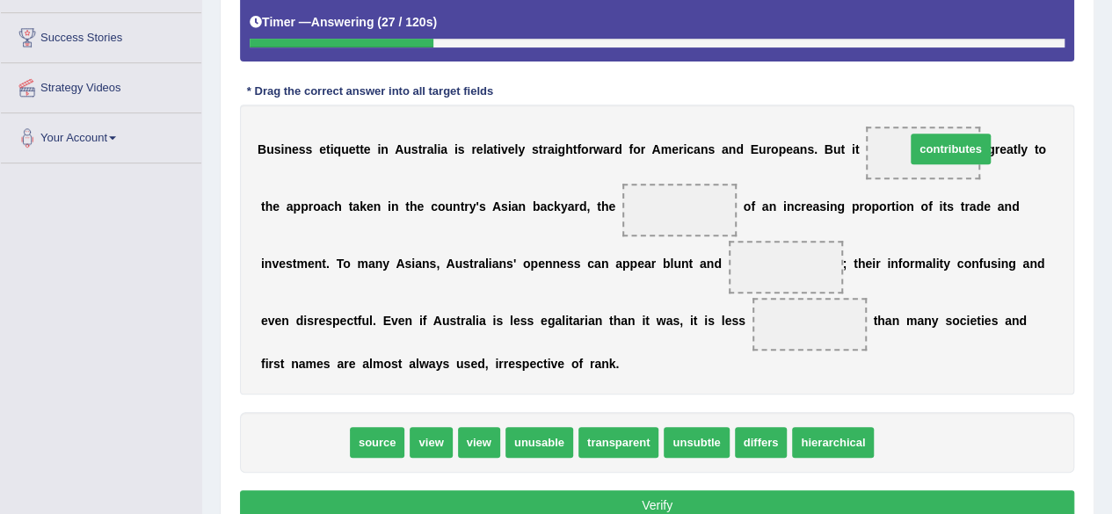
drag, startPoint x: 287, startPoint y: 446, endPoint x: 934, endPoint y: 153, distance: 710.2
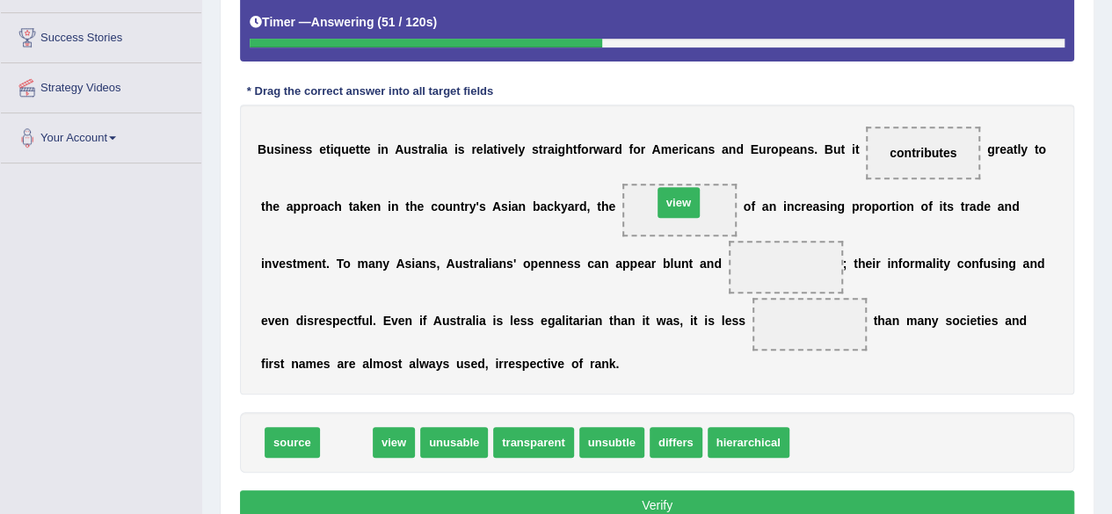
drag, startPoint x: 343, startPoint y: 439, endPoint x: 675, endPoint y: 199, distance: 410.0
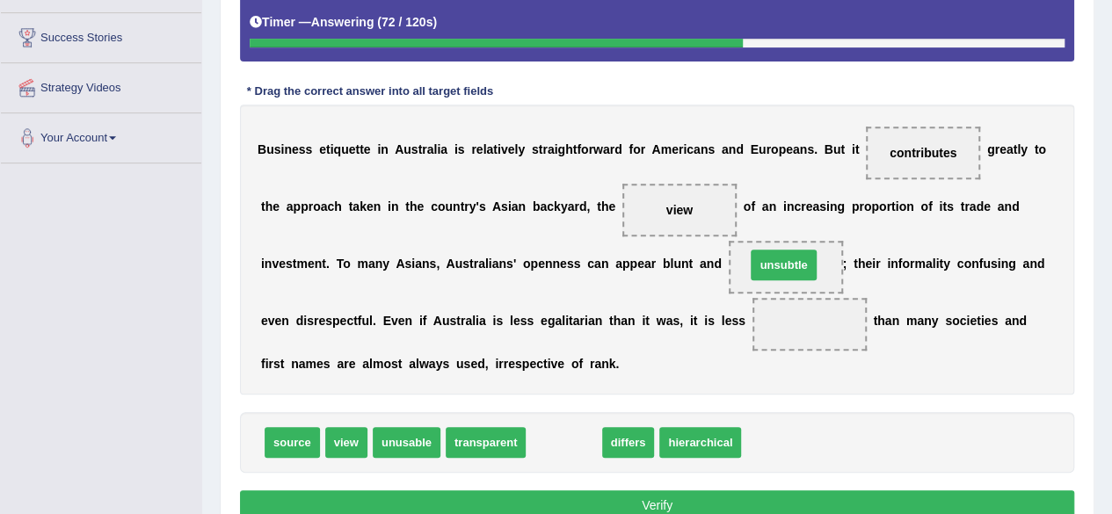
drag, startPoint x: 559, startPoint y: 444, endPoint x: 779, endPoint y: 268, distance: 281.5
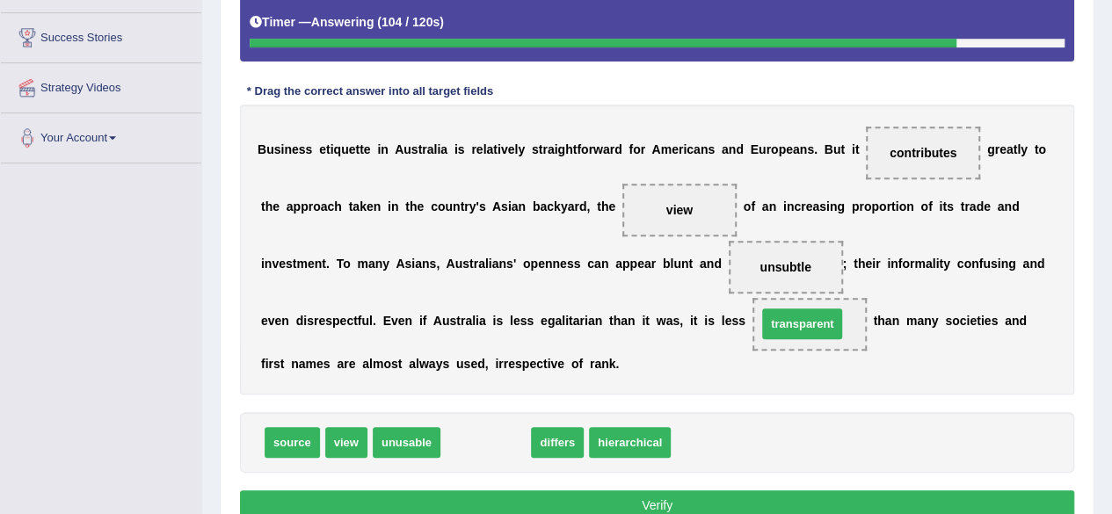
drag, startPoint x: 498, startPoint y: 439, endPoint x: 814, endPoint y: 321, distance: 337.7
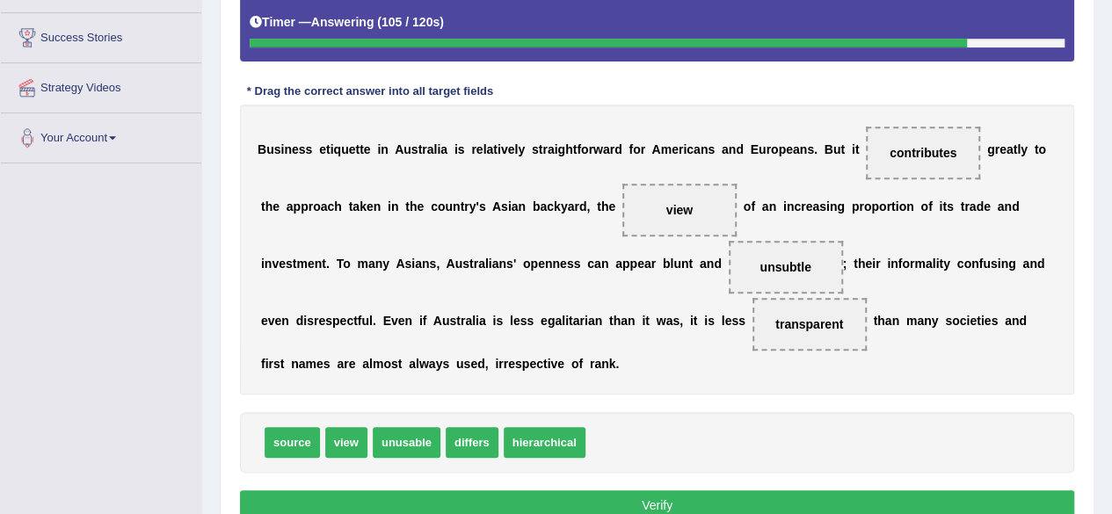
scroll to position [408, 0]
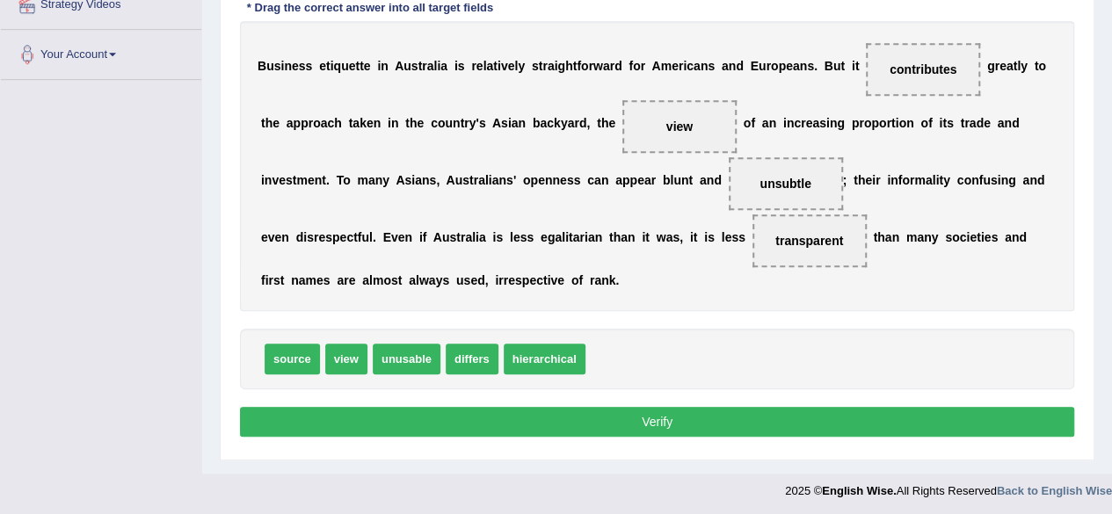
click at [588, 412] on button "Verify" at bounding box center [657, 422] width 834 height 30
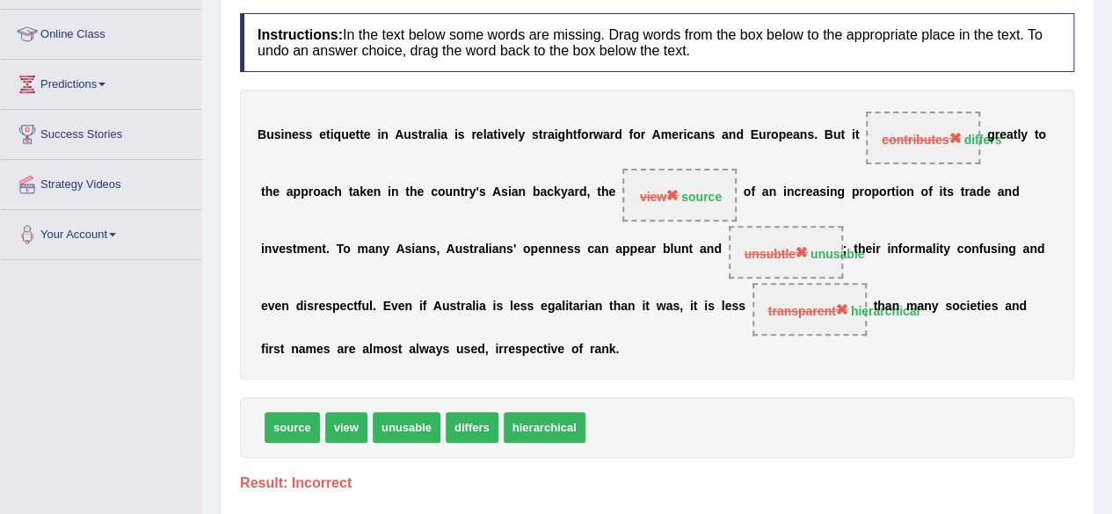
scroll to position [227, 0]
